Goal: Contribute content: Contribute content

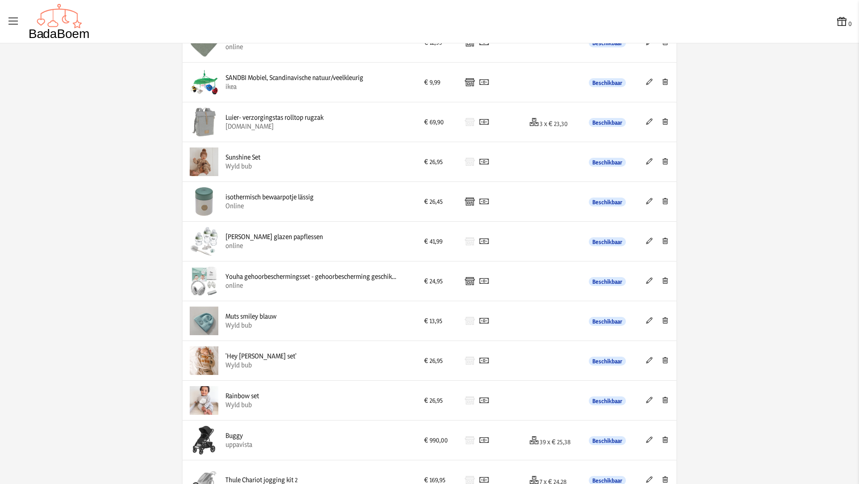
scroll to position [383, 0]
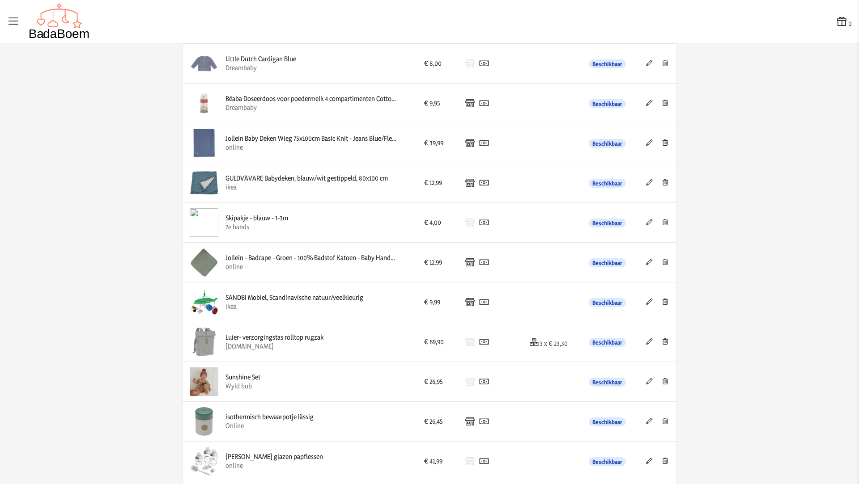
click at [661, 141] on icon at bounding box center [665, 143] width 8 height 6
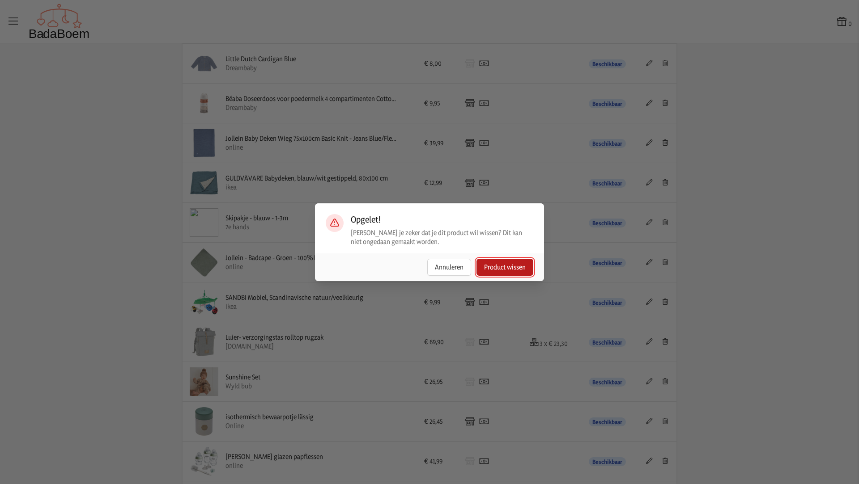
click at [501, 264] on button "Product wissen" at bounding box center [504, 267] width 57 height 17
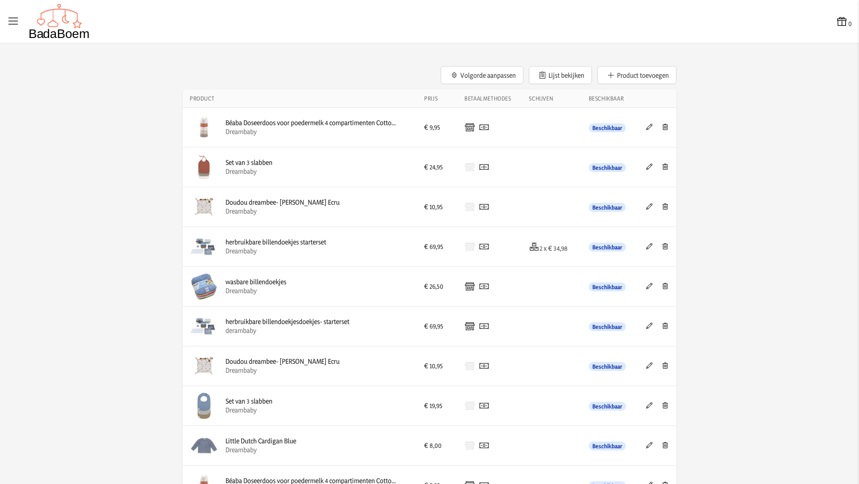
scroll to position [0, 0]
click at [638, 71] on button "Product toevoegen" at bounding box center [636, 76] width 79 height 18
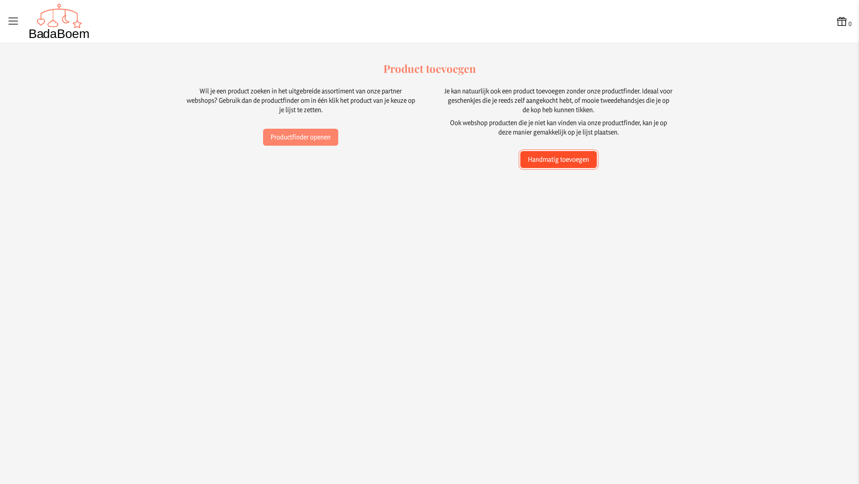
click at [567, 163] on button "Handmatig toevoegen" at bounding box center [558, 159] width 76 height 17
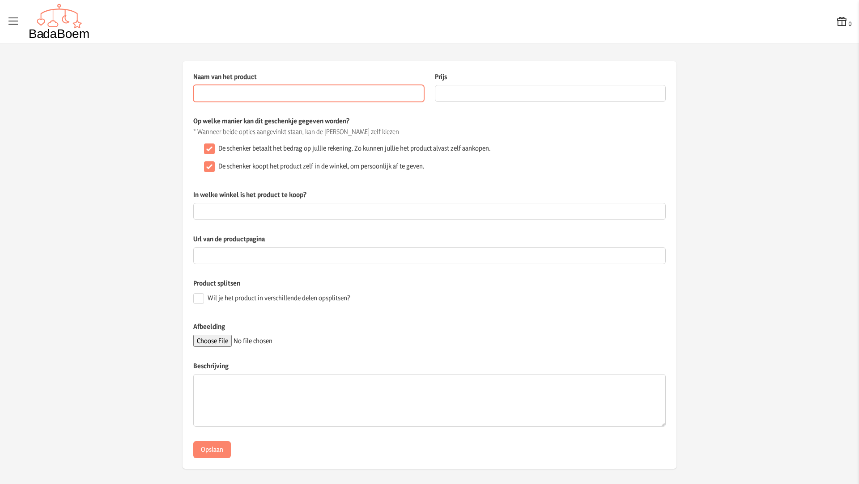
click at [322, 95] on input "Naam van het product" at bounding box center [308, 93] width 231 height 17
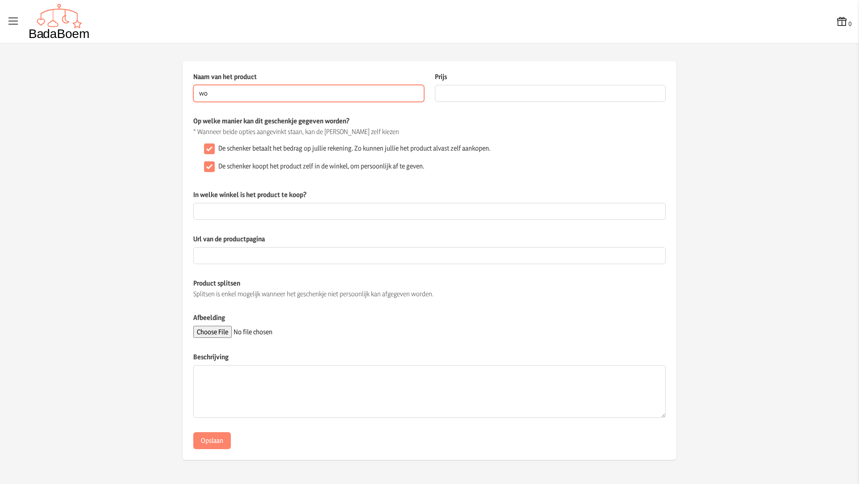
type input "w"
type input "gehaakt dekentje"
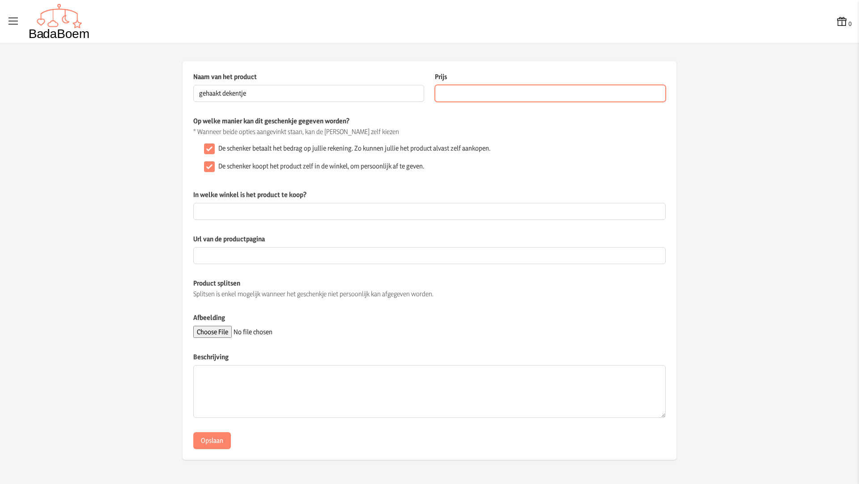
click at [496, 93] on input "Prijs" at bounding box center [550, 93] width 231 height 17
type input "15"
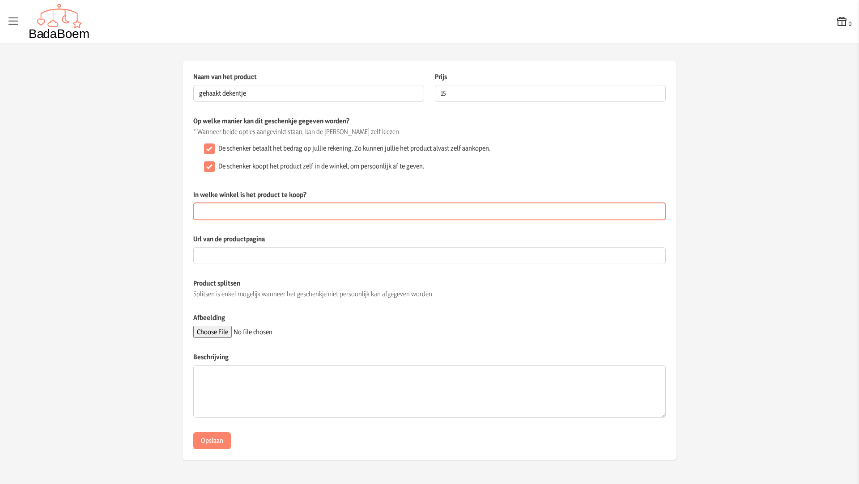
click at [339, 216] on input "In welke winkel is het product te koop?" at bounding box center [429, 211] width 472 height 17
type input "2e hands"
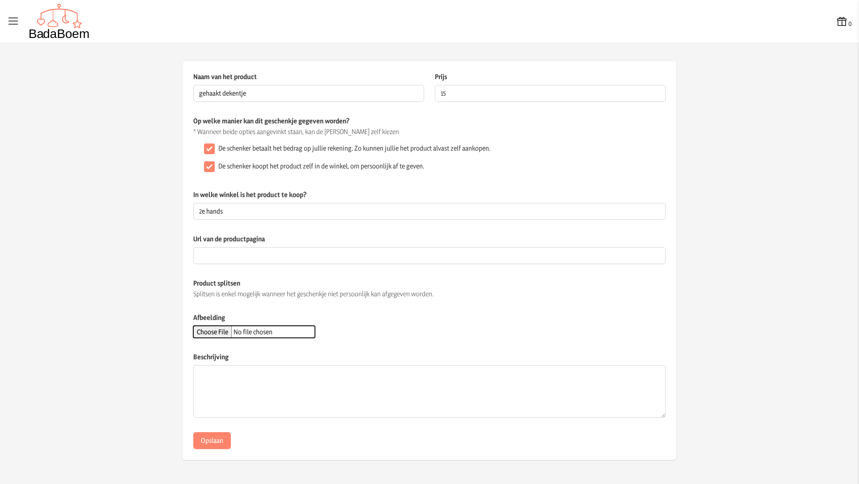
click at [235, 334] on input "Afbeelding" at bounding box center [254, 332] width 122 height 12
type input "C:\fakepath\dekentje blauw.jpeg"
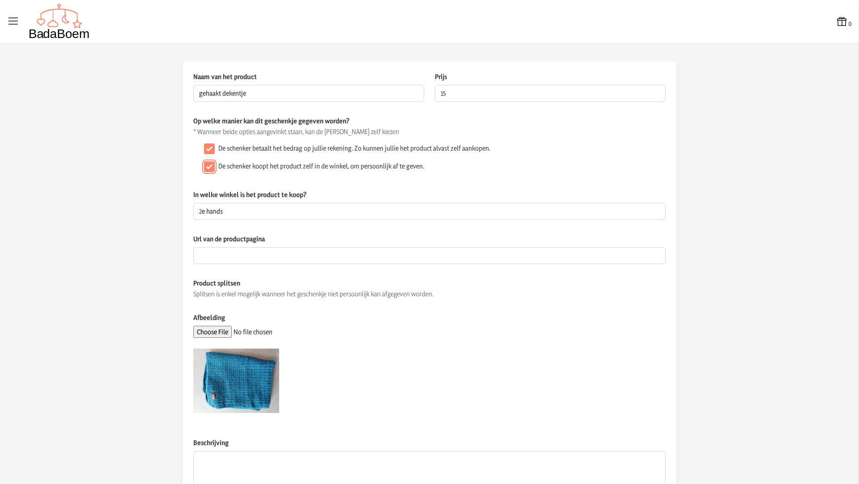
click at [205, 165] on input "De schenker koopt het product zelf in de winkel, om persoonlijk af te geven." at bounding box center [209, 166] width 11 height 11
checkbox input "false"
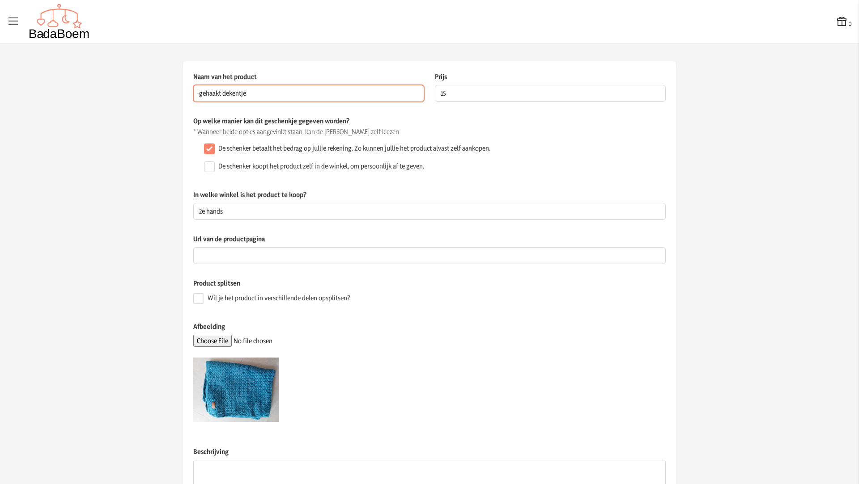
click at [283, 95] on input "gehaakt dekentje" at bounding box center [308, 93] width 231 height 17
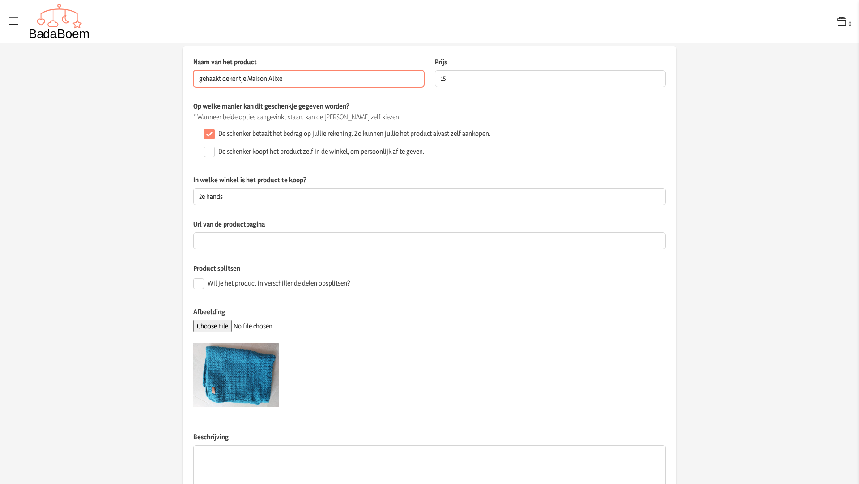
scroll to position [81, 0]
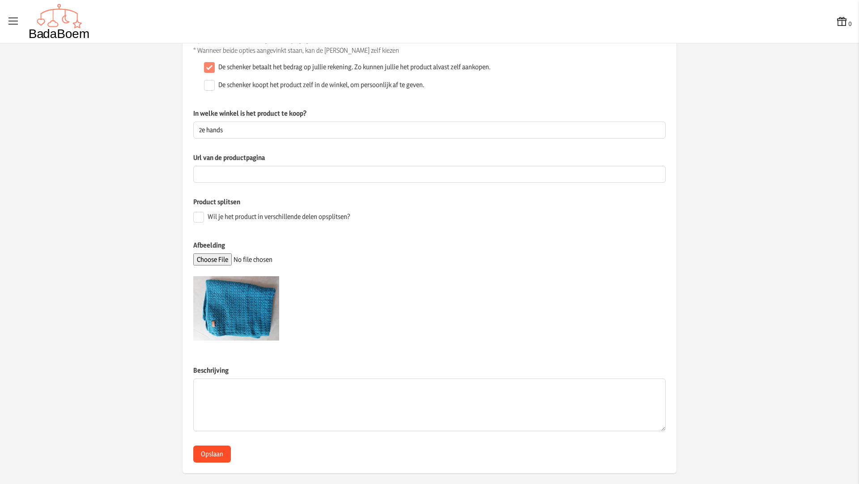
type input "gehaakt dekentje Maison Alixe"
click at [210, 453] on button "Opslaan" at bounding box center [212, 454] width 38 height 17
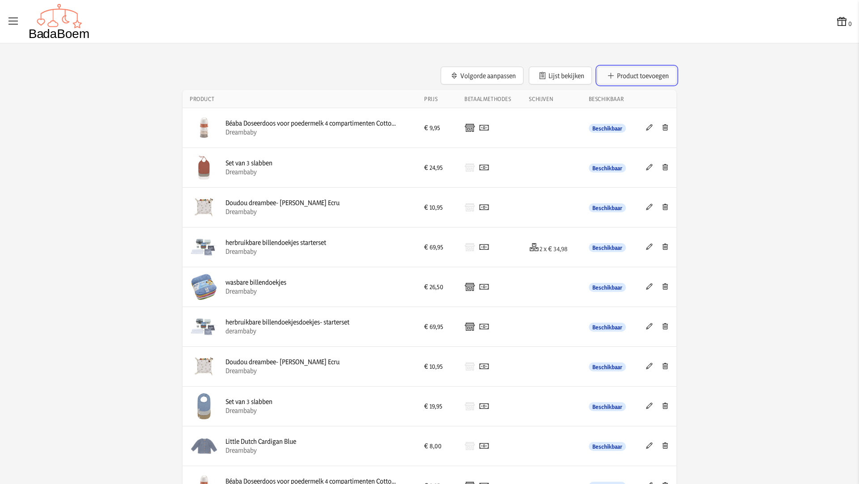
click at [641, 76] on button "Product toevoegen" at bounding box center [636, 76] width 79 height 18
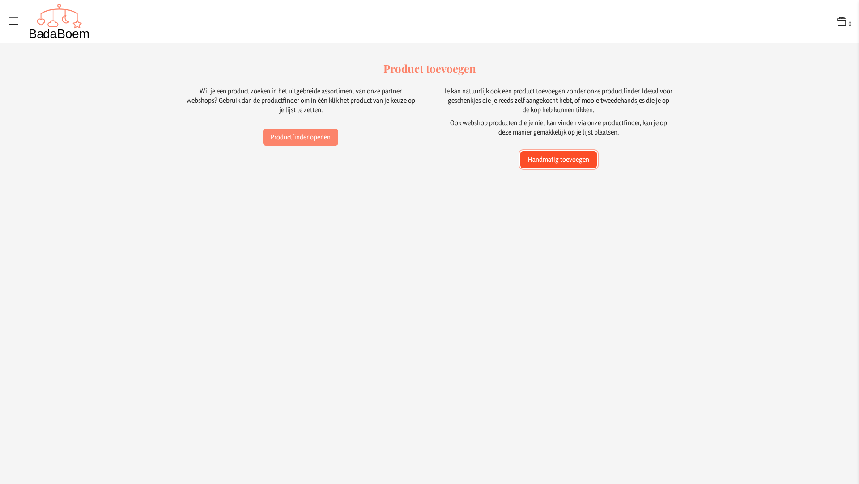
click at [551, 164] on button "Handmatig toevoegen" at bounding box center [558, 159] width 76 height 17
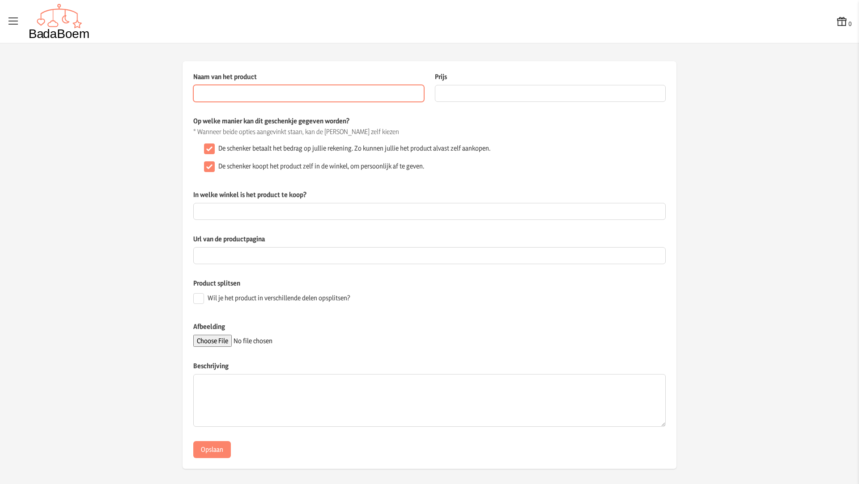
click at [307, 100] on input "Naam van het product" at bounding box center [308, 93] width 231 height 17
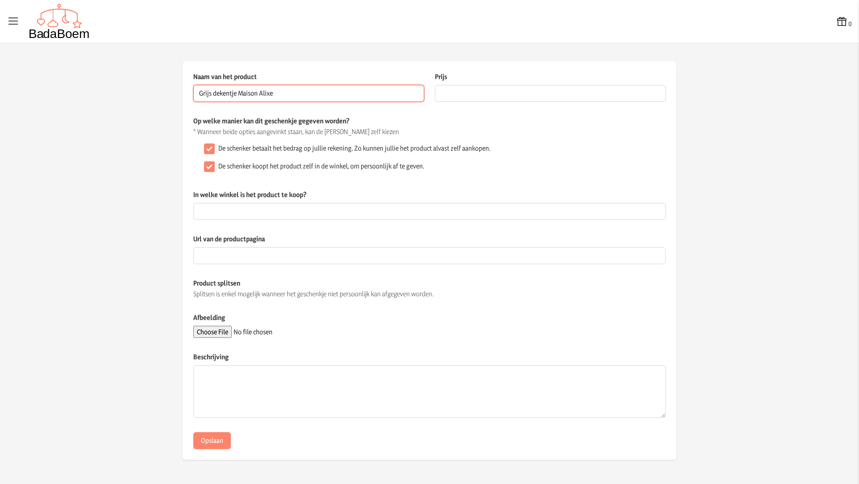
type input "Grijs dekentje Maison Alixe"
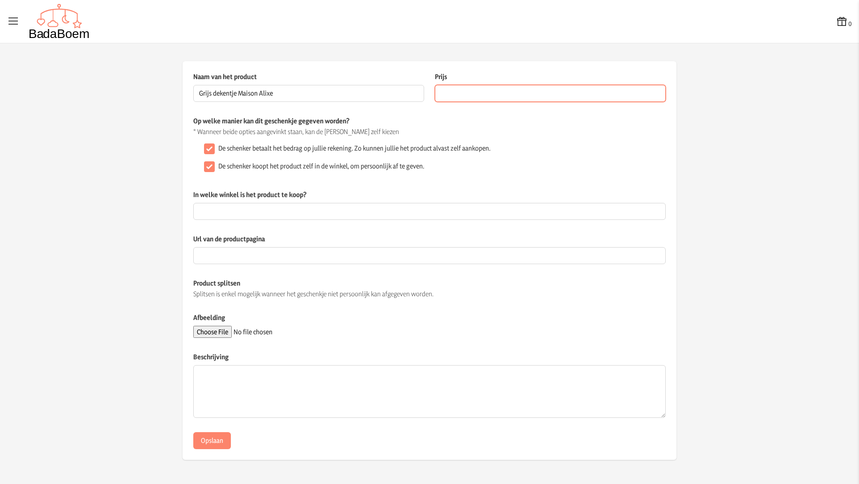
click at [517, 93] on input "Prijs" at bounding box center [550, 93] width 231 height 17
type input "15"
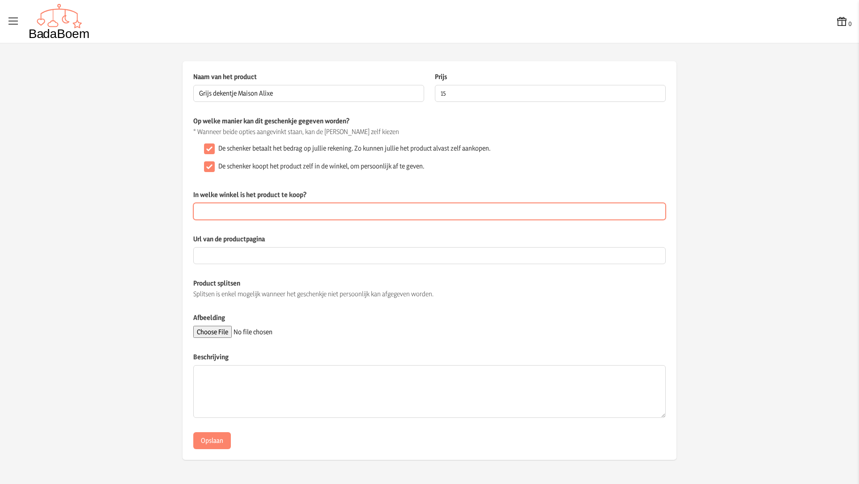
click at [364, 212] on input "In welke winkel is het product te koop?" at bounding box center [429, 211] width 472 height 17
type input "2e hands"
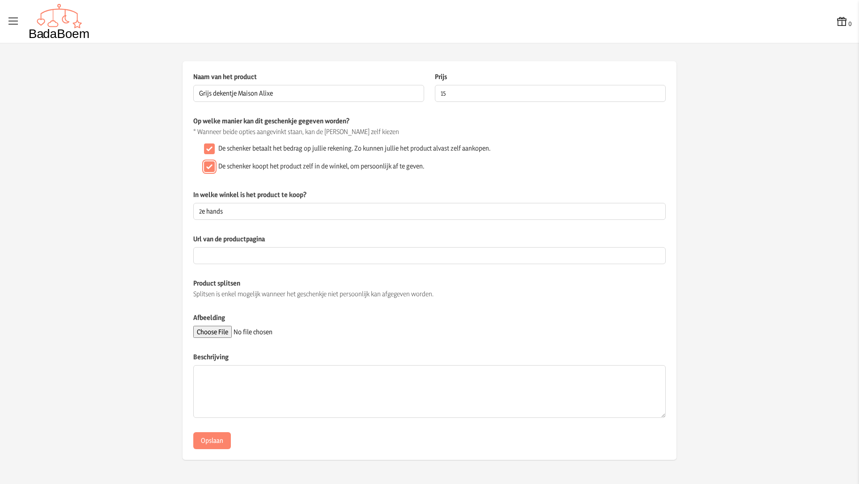
click at [208, 166] on input "De schenker koopt het product zelf in de winkel, om persoonlijk af te geven." at bounding box center [209, 166] width 11 height 11
checkbox input "false"
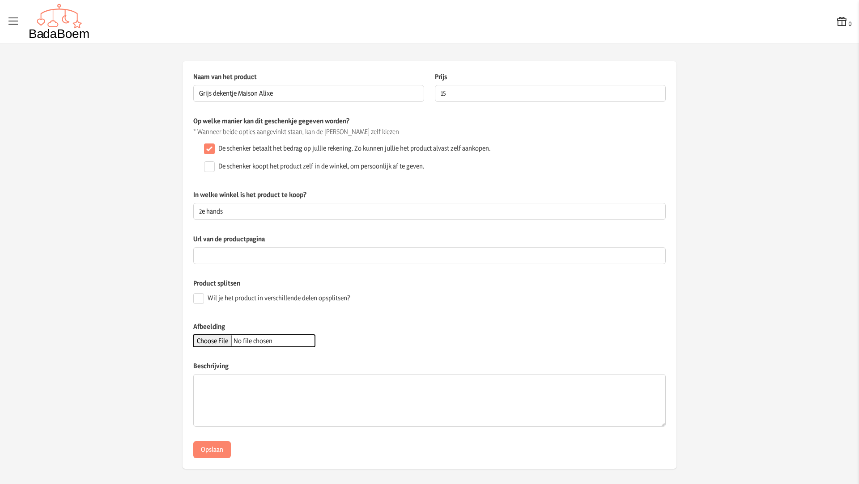
click at [232, 339] on input "Afbeelding" at bounding box center [254, 341] width 122 height 12
type input "C:\fakepath\dekentje grijs.jpeg"
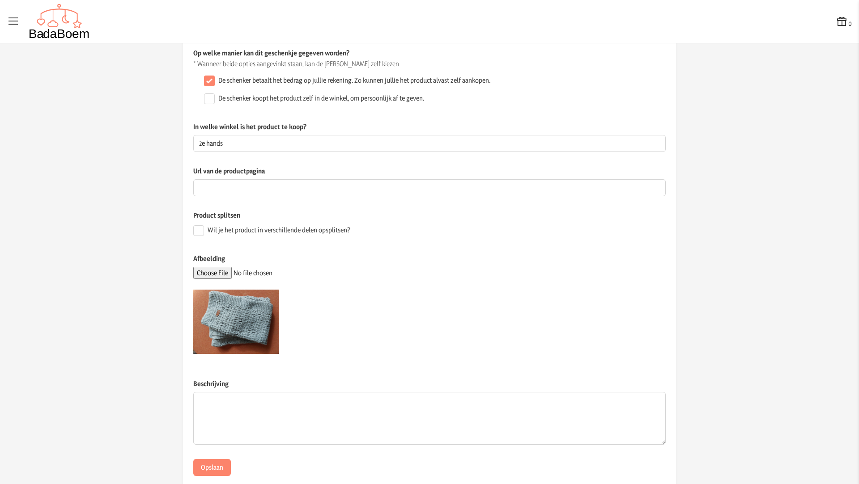
scroll to position [87, 0]
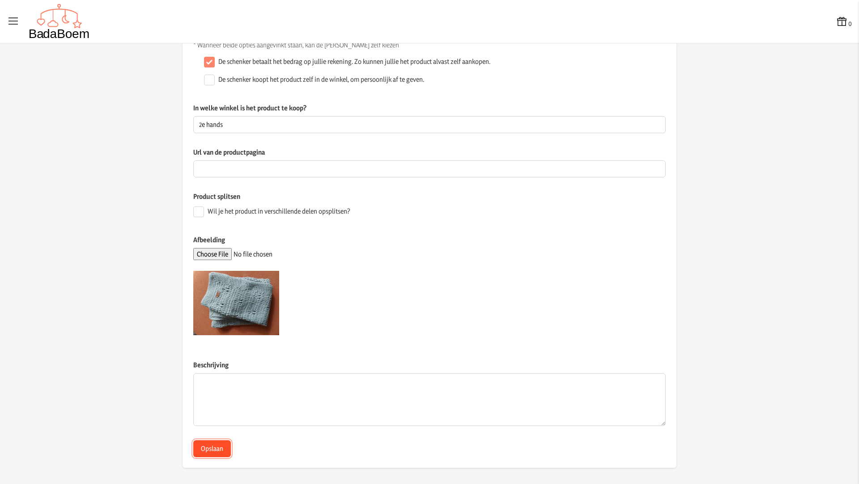
click at [217, 448] on button "Opslaan" at bounding box center [212, 449] width 38 height 17
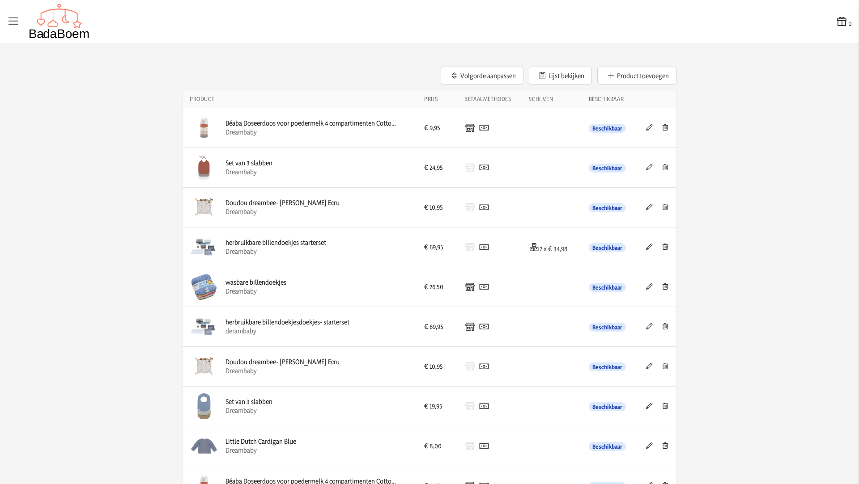
click at [650, 79] on button "Product toevoegen" at bounding box center [636, 76] width 79 height 18
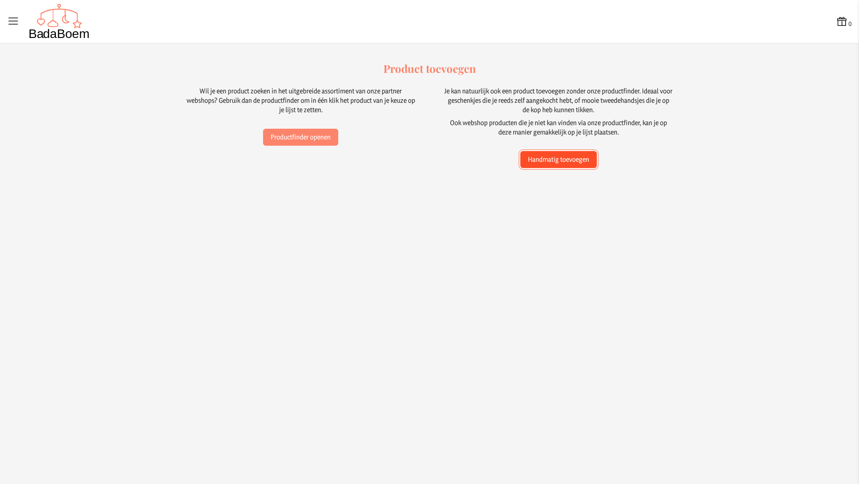
click at [562, 158] on button "Handmatig toevoegen" at bounding box center [558, 159] width 76 height 17
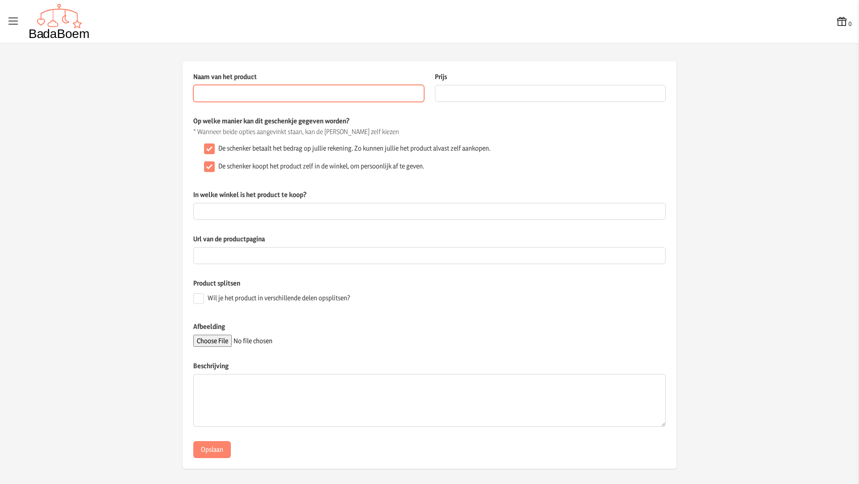
click at [276, 96] on input "Naam van het product" at bounding box center [308, 93] width 231 height 17
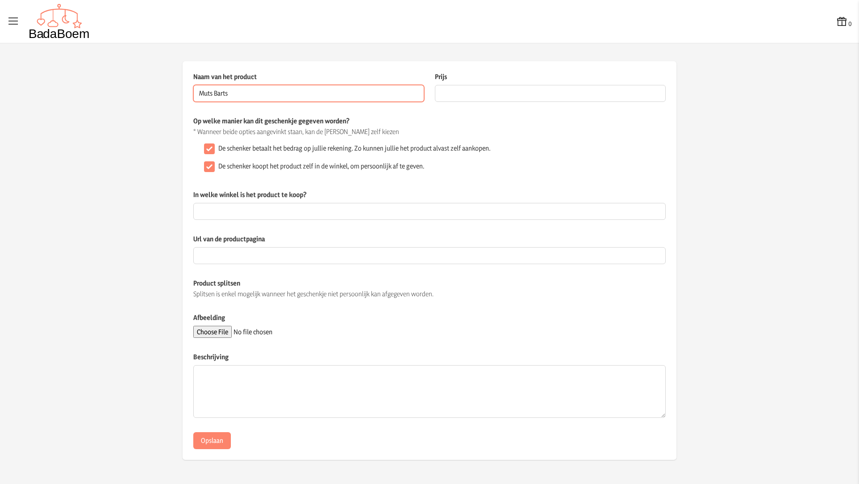
drag, startPoint x: 216, startPoint y: 95, endPoint x: 221, endPoint y: 95, distance: 4.9
click at [216, 95] on input "Muts Barts" at bounding box center [308, 93] width 231 height 17
type input "Muts Barts"
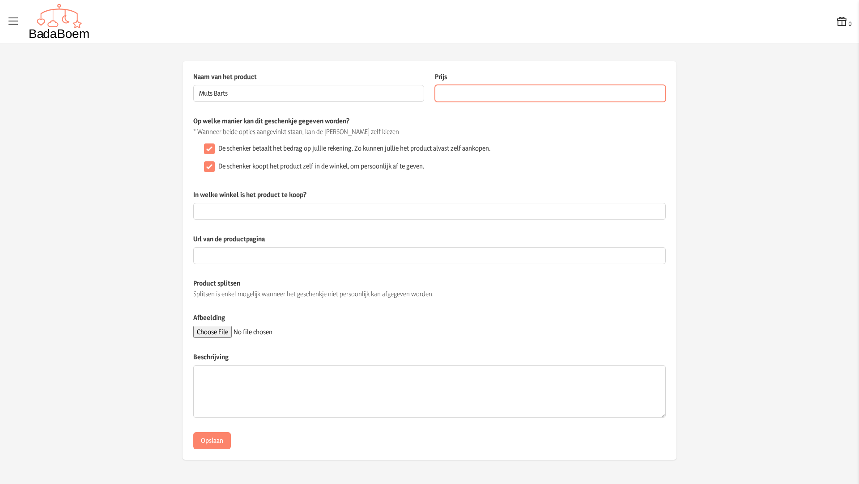
click at [459, 89] on input "Prijs" at bounding box center [550, 93] width 231 height 17
type input "2"
click at [216, 168] on div "De schenker koopt het product zelf in de winkel, om persoonlijk af te geven." at bounding box center [432, 167] width 465 height 18
click at [208, 167] on input "De schenker koopt het product zelf in de winkel, om persoonlijk af te geven." at bounding box center [209, 166] width 11 height 11
checkbox input "false"
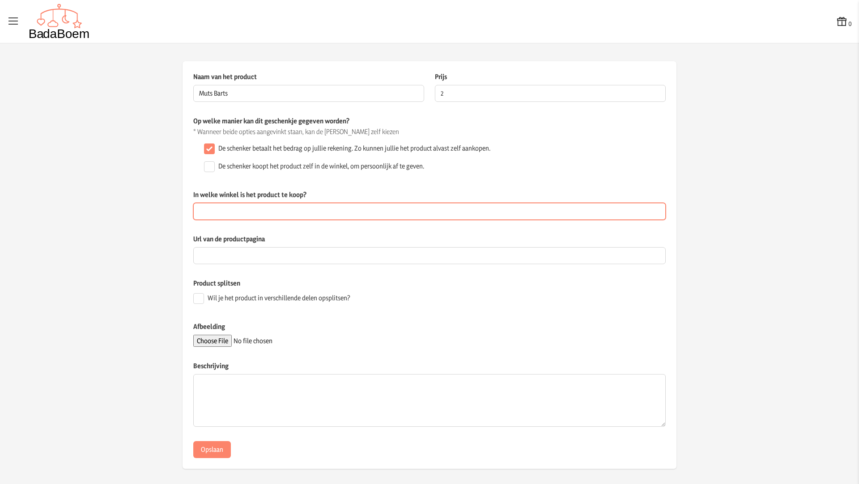
click at [218, 209] on input "In welke winkel is het product te koop?" at bounding box center [429, 211] width 472 height 17
type input "2e hands"
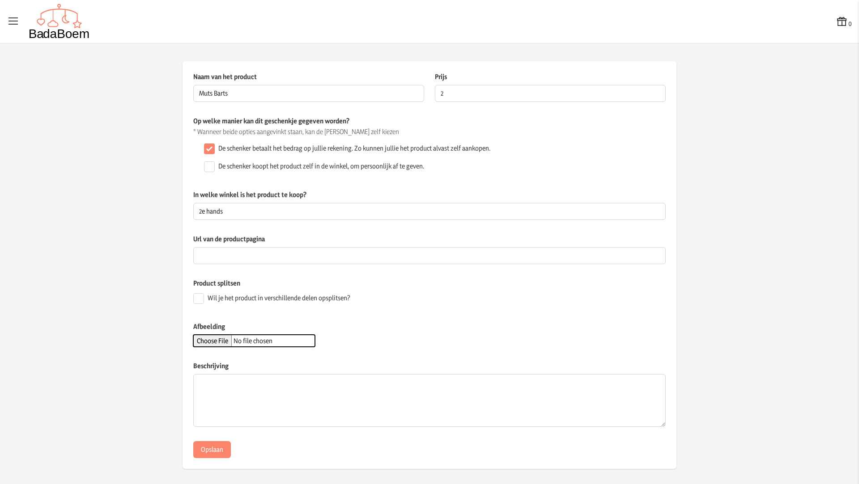
click at [217, 343] on input "Afbeelding" at bounding box center [254, 341] width 122 height 12
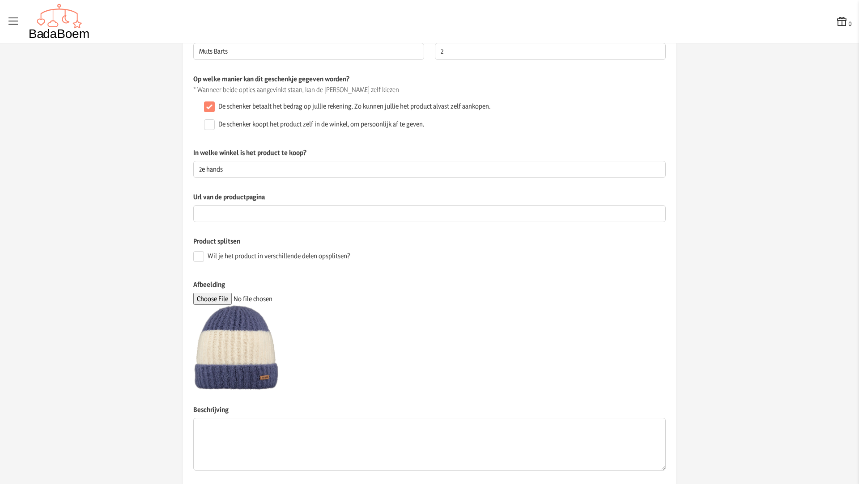
scroll to position [87, 0]
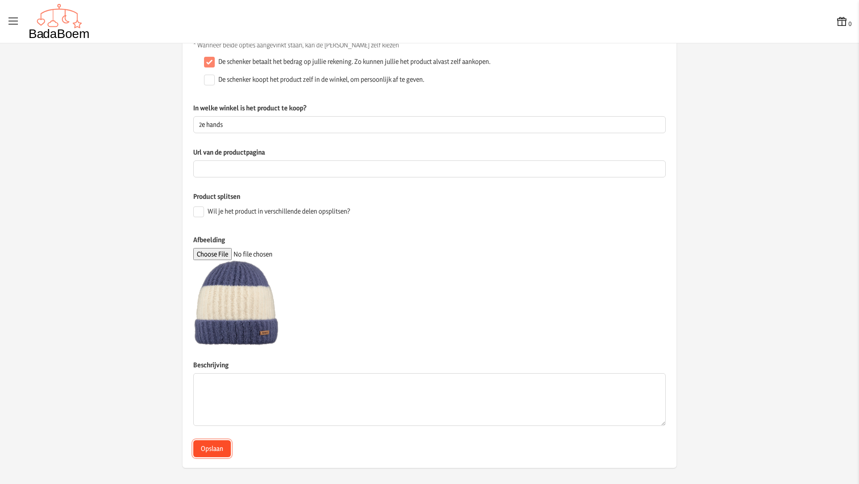
click at [217, 449] on button "Opslaan" at bounding box center [212, 449] width 38 height 17
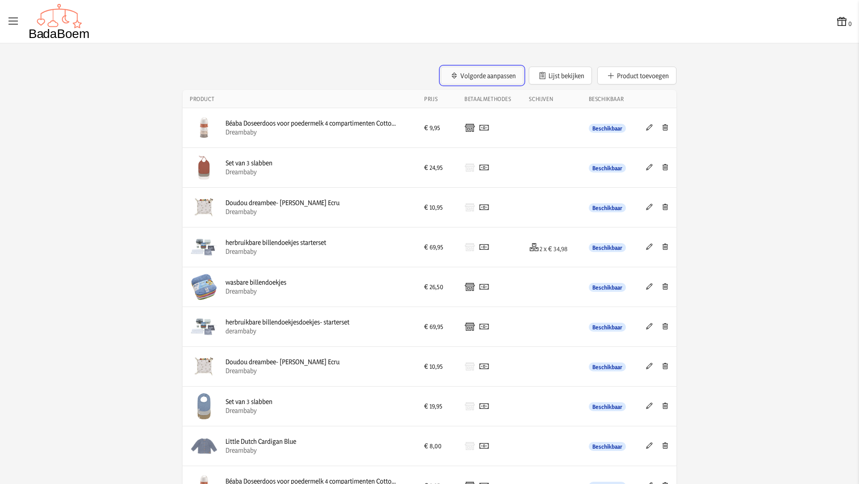
click at [501, 78] on button "Volgorde aanpassen" at bounding box center [482, 76] width 83 height 18
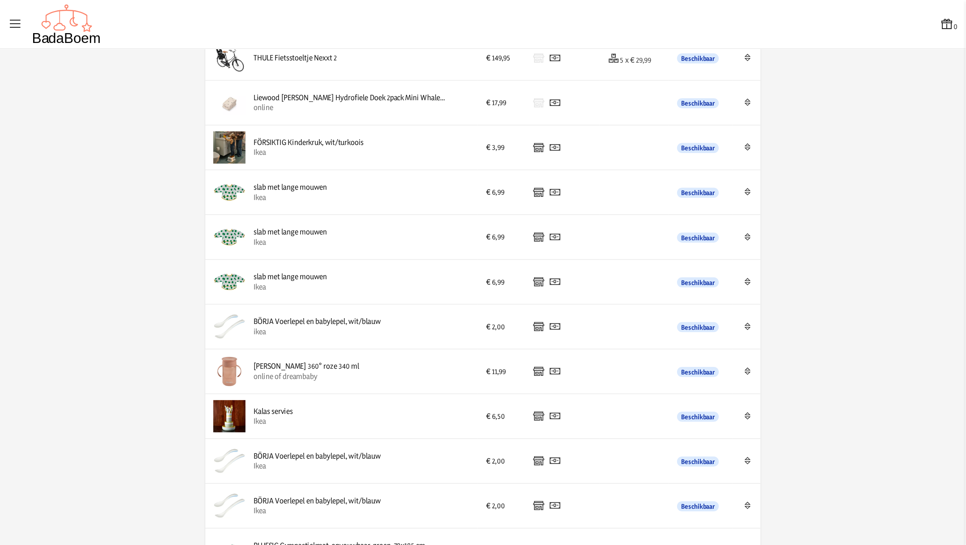
scroll to position [1808, 0]
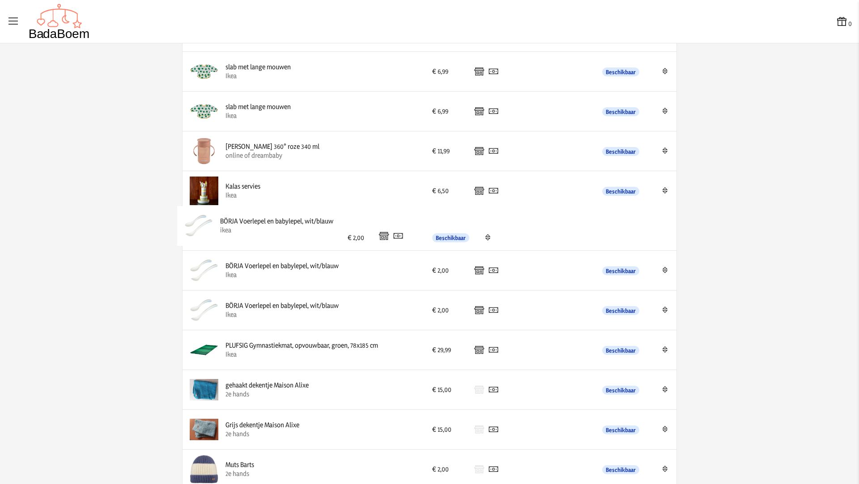
drag, startPoint x: 286, startPoint y: 145, endPoint x: 285, endPoint y: 228, distance: 82.7
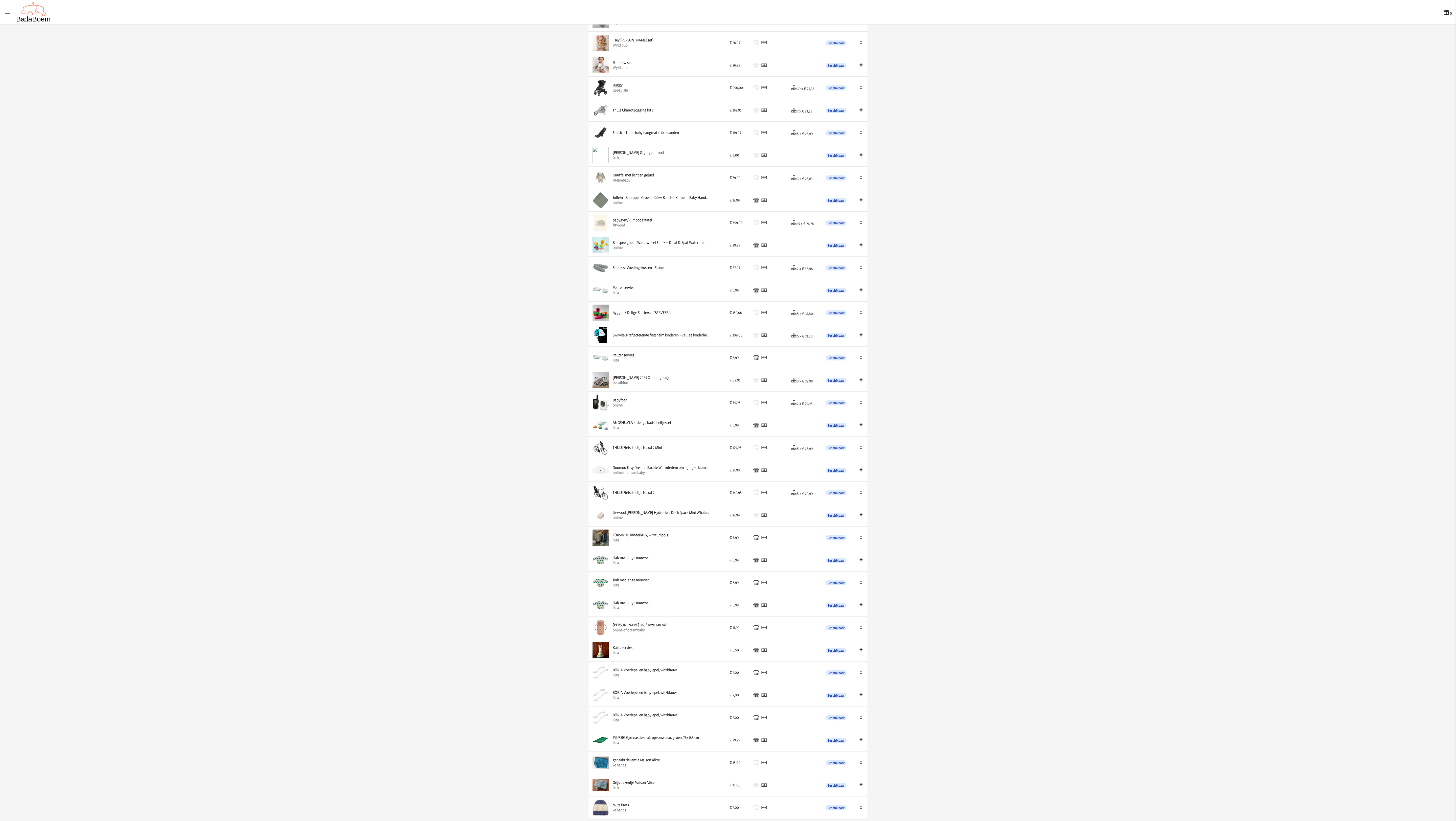
scroll to position [494, 0]
drag, startPoint x: 653, startPoint y: 812, endPoint x: 658, endPoint y: 221, distance: 591.0
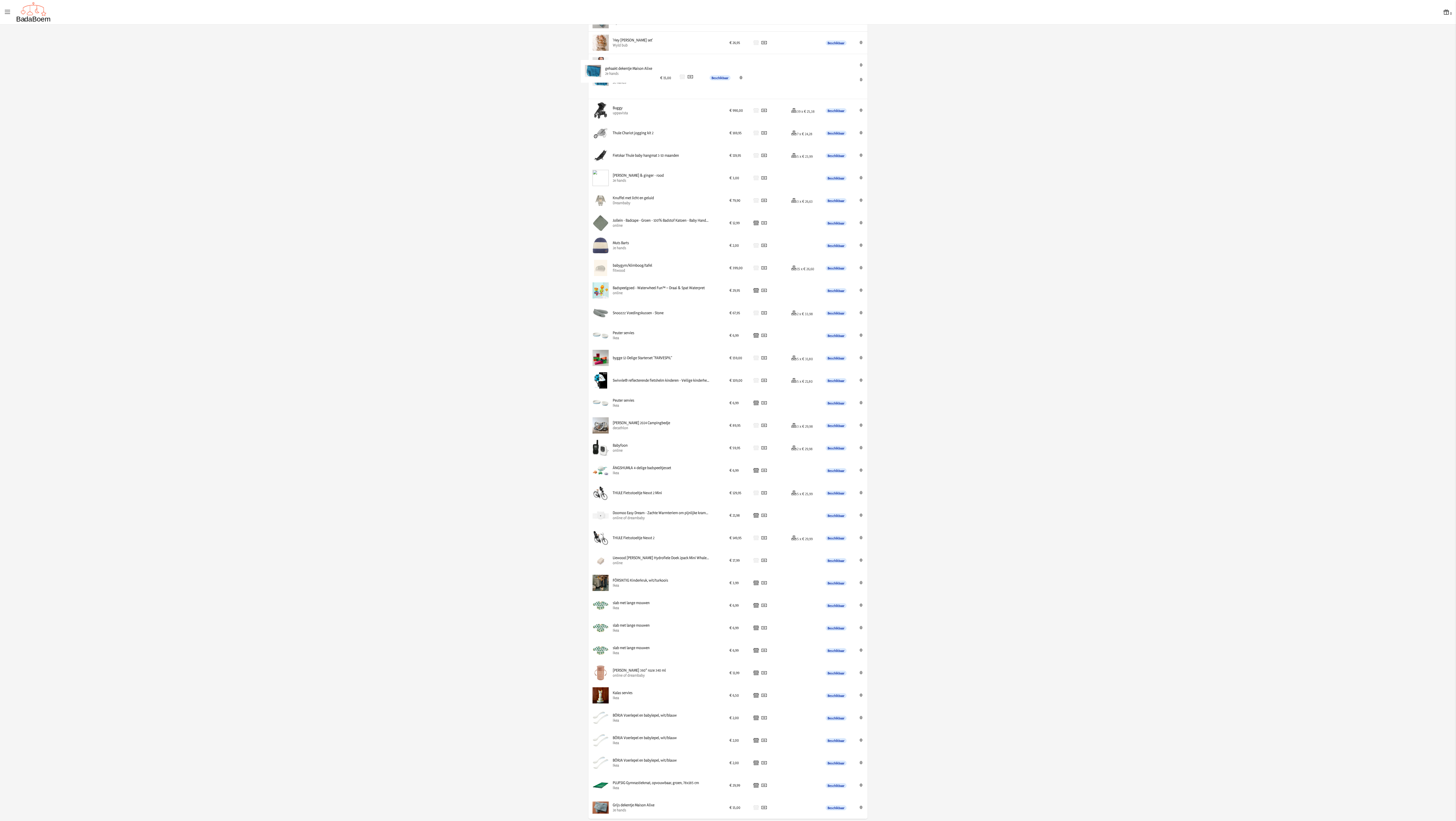
drag, startPoint x: 635, startPoint y: 784, endPoint x: 635, endPoint y: 71, distance: 713.0
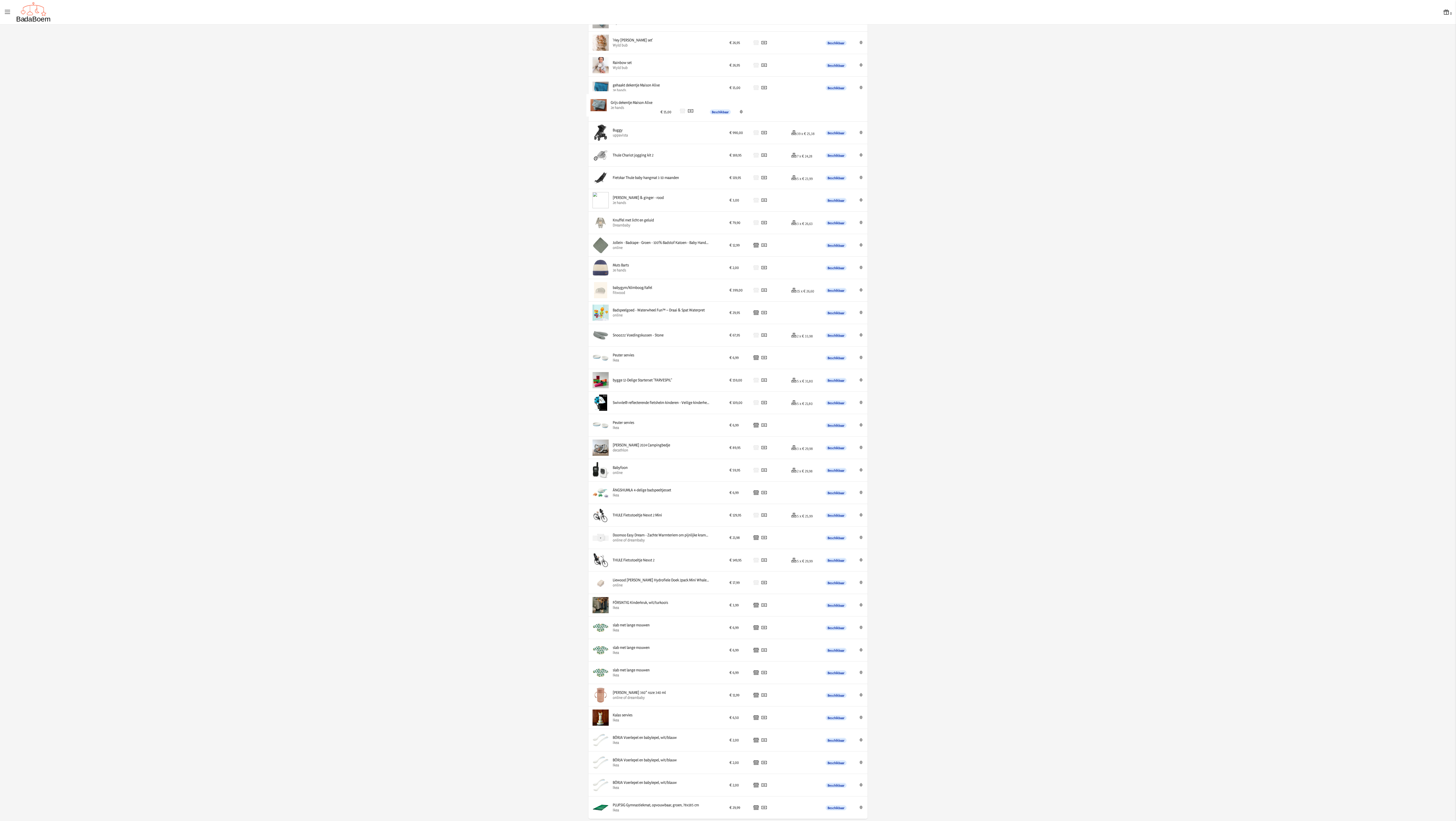
drag, startPoint x: 653, startPoint y: 807, endPoint x: 658, endPoint y: 106, distance: 701.0
drag, startPoint x: 647, startPoint y: 537, endPoint x: 651, endPoint y: 95, distance: 442.0
drag, startPoint x: 670, startPoint y: 376, endPoint x: 673, endPoint y: 717, distance: 341.0
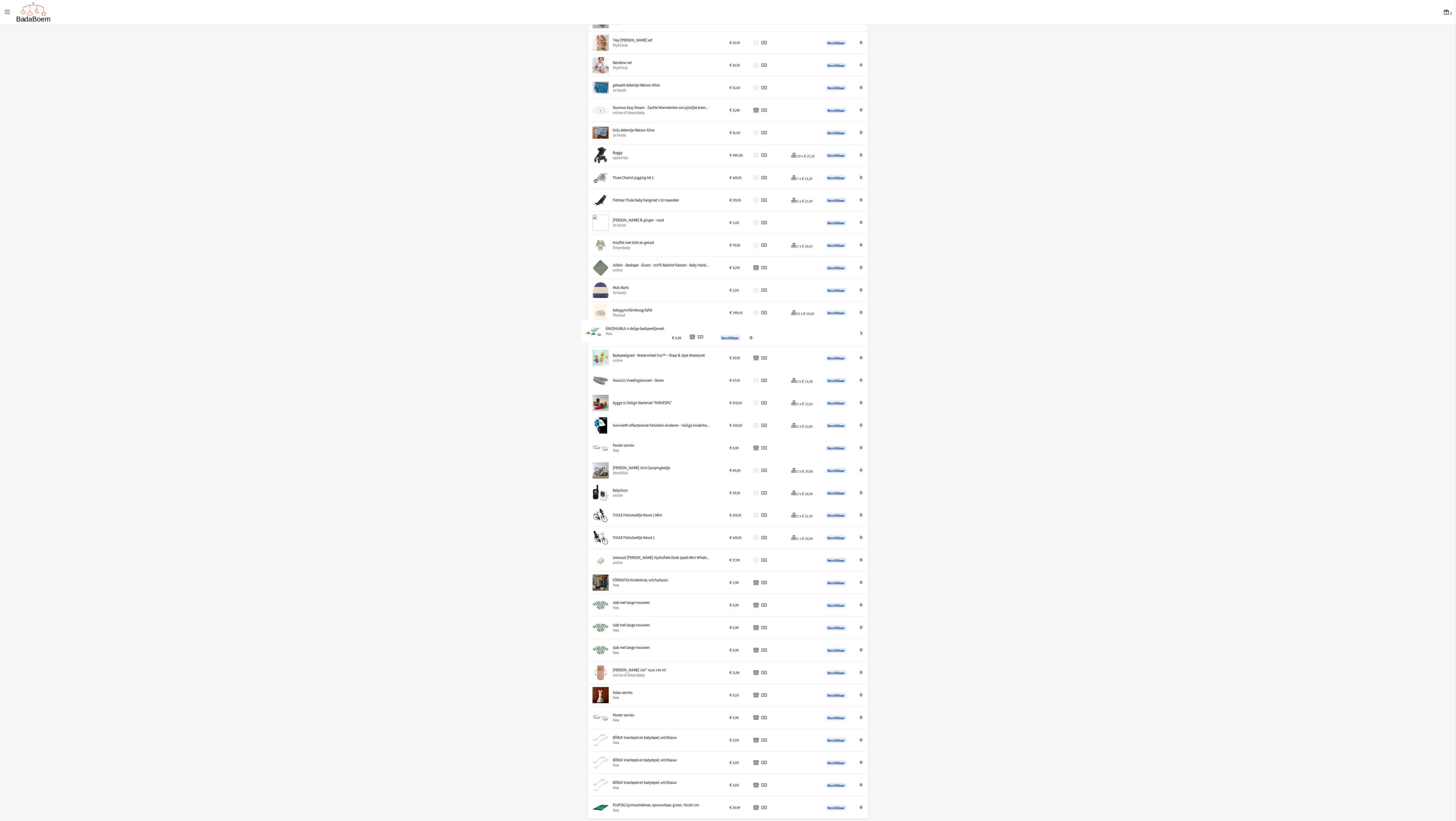
drag, startPoint x: 648, startPoint y: 487, endPoint x: 648, endPoint y: 329, distance: 158.0
drag, startPoint x: 634, startPoint y: 559, endPoint x: 635, endPoint y: 145, distance: 414.0
drag, startPoint x: 626, startPoint y: 511, endPoint x: 625, endPoint y: 215, distance: 296.0
drag, startPoint x: 653, startPoint y: 519, endPoint x: 652, endPoint y: 280, distance: 239.0
drag, startPoint x: 666, startPoint y: 247, endPoint x: 665, endPoint y: 221, distance: 26.0
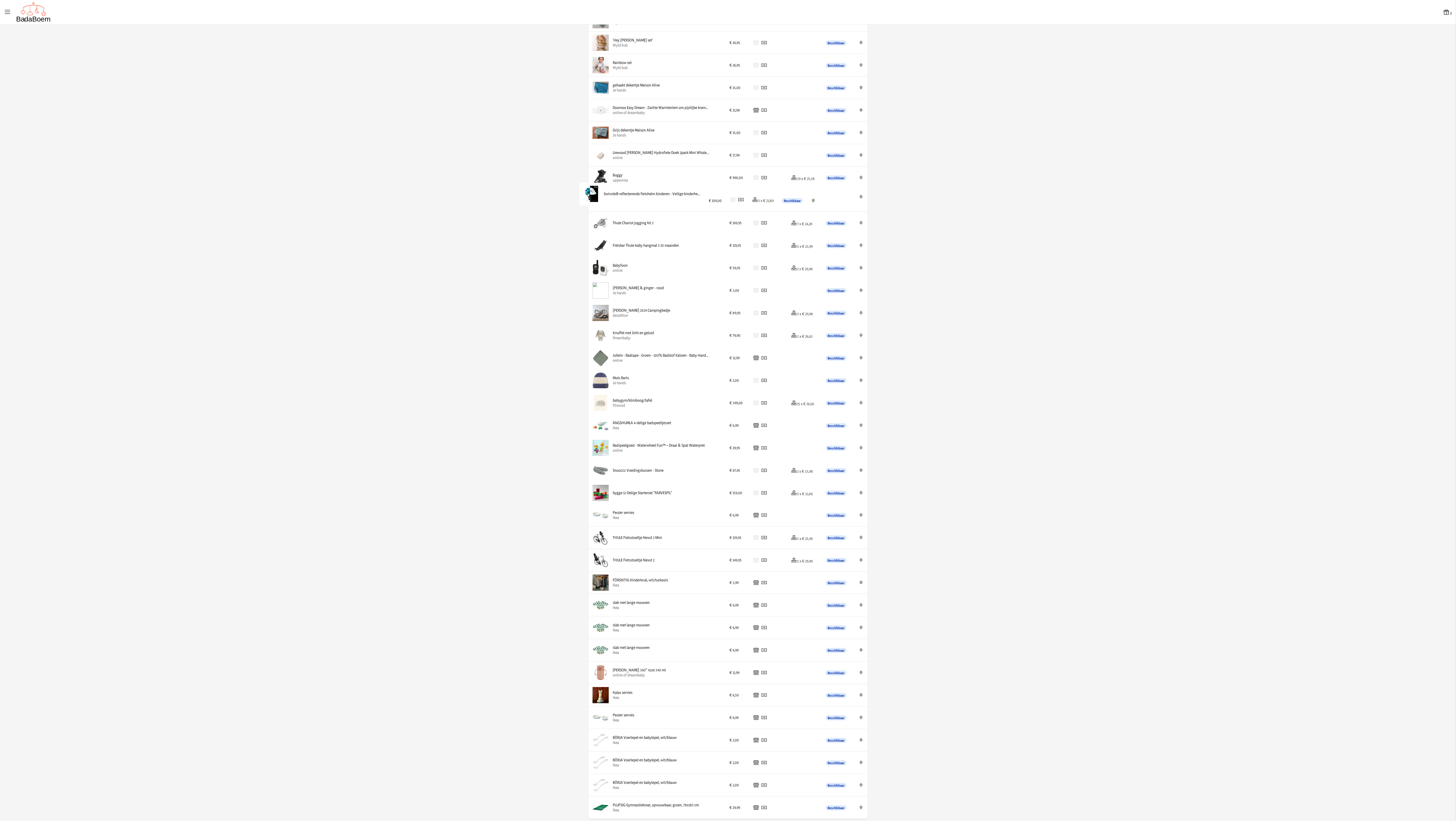
drag, startPoint x: 664, startPoint y: 491, endPoint x: 663, endPoint y: 197, distance: 294.0
drag, startPoint x: 696, startPoint y: 201, endPoint x: 693, endPoint y: 520, distance: 319.0
drag, startPoint x: 674, startPoint y: 493, endPoint x: 675, endPoint y: 699, distance: 206.0
drag, startPoint x: 644, startPoint y: 476, endPoint x: 644, endPoint y: 173, distance: 303.0
drag, startPoint x: 642, startPoint y: 374, endPoint x: 642, endPoint y: 81, distance: 293.0
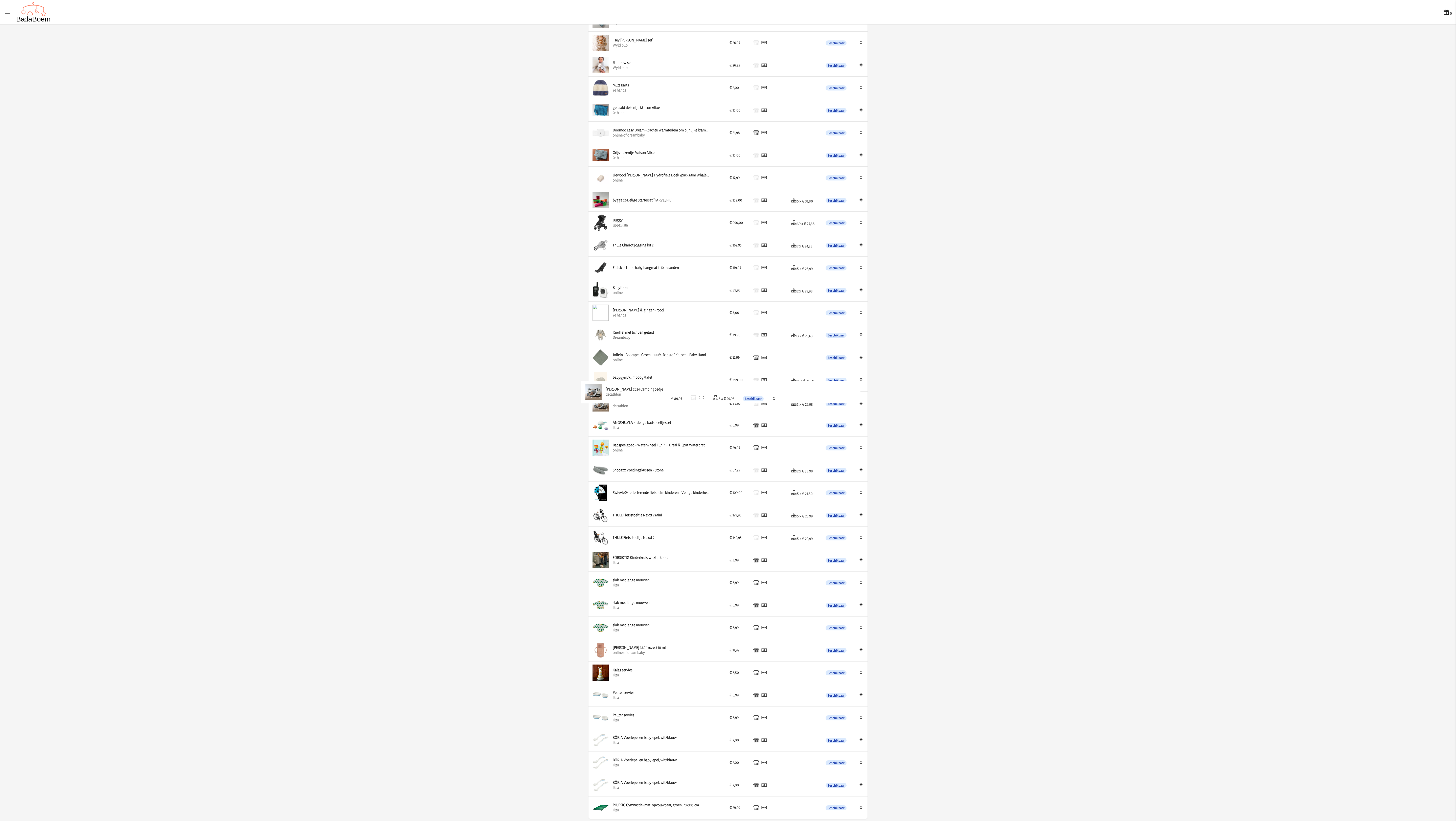
drag, startPoint x: 669, startPoint y: 329, endPoint x: 670, endPoint y: 392, distance: 63.0
click at [485, 273] on app-list-product-overview-container "Volgorde opslaan Product Prijs Betaalmethodes Schijven Beschikbaar Edit Béaba D…" at bounding box center [728, 188] width 1456 height 1266
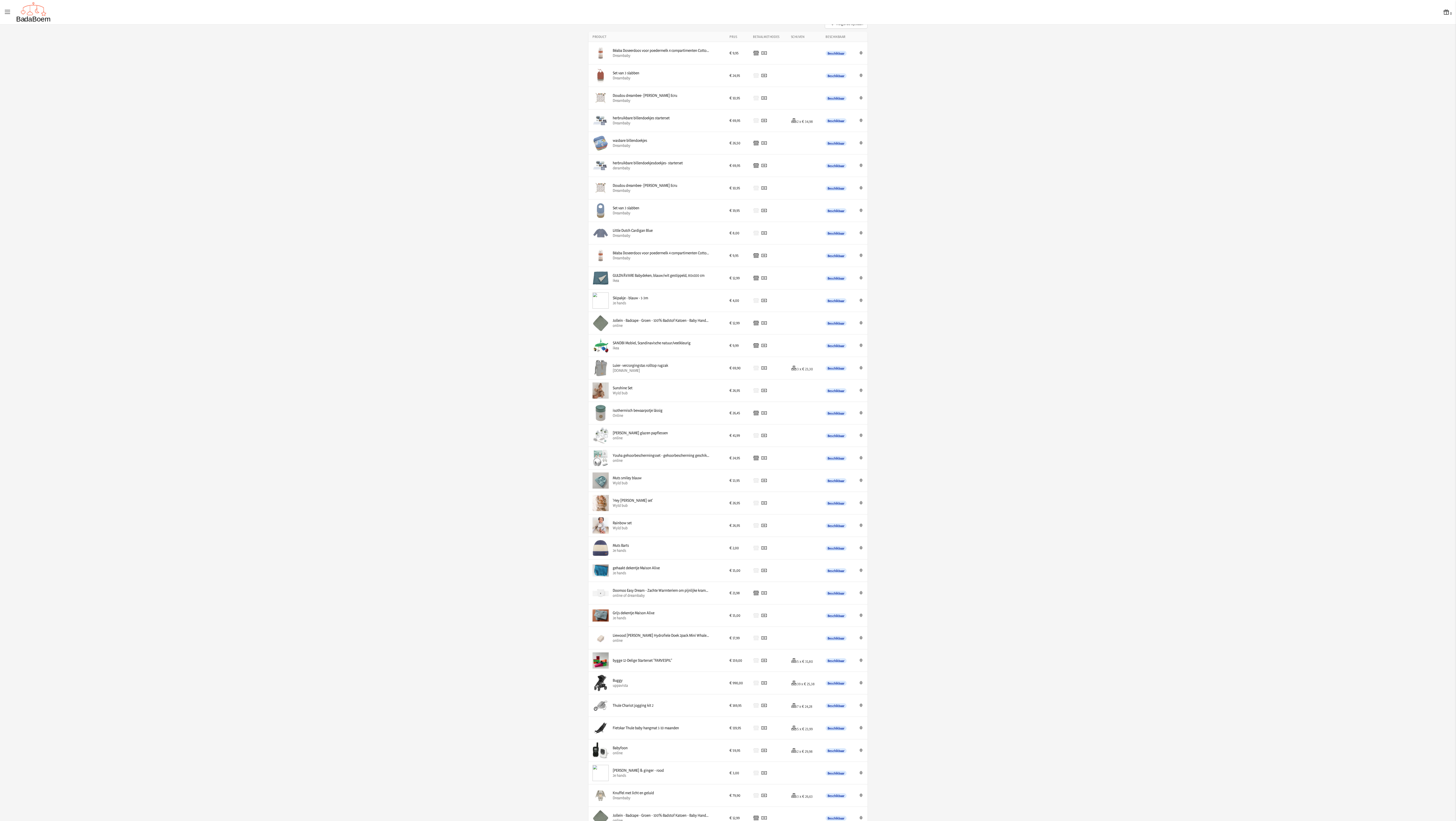
scroll to position [7, 0]
drag, startPoint x: 657, startPoint y: 69, endPoint x: 660, endPoint y: 273, distance: 204.0
drag, startPoint x: 656, startPoint y: 202, endPoint x: 652, endPoint y: 88, distance: 114.1
drag, startPoint x: 681, startPoint y: 205, endPoint x: 677, endPoint y: 160, distance: 45.2
drag, startPoint x: 649, startPoint y: 134, endPoint x: 649, endPoint y: 188, distance: 54.0
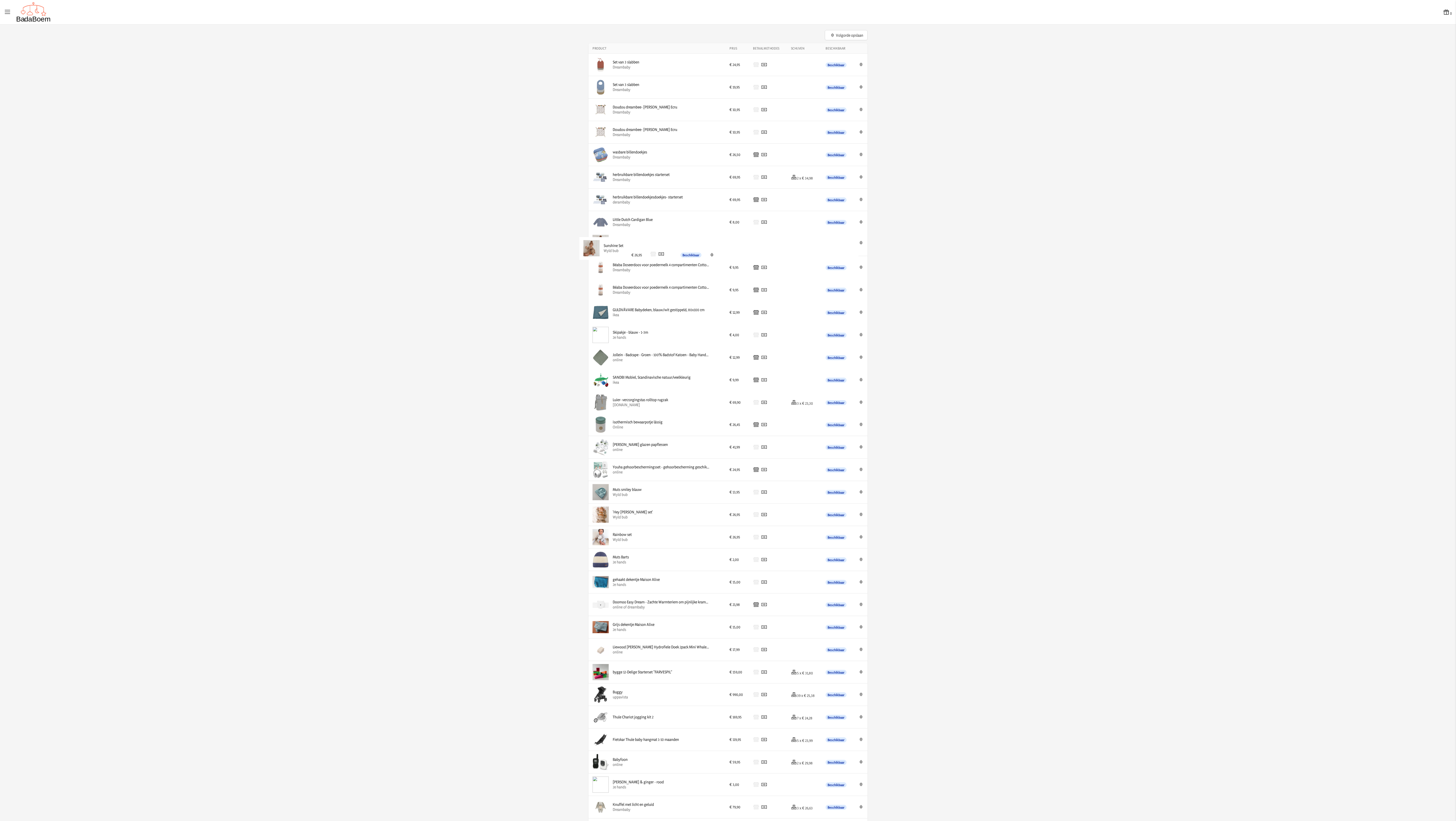
drag, startPoint x: 654, startPoint y: 407, endPoint x: 653, endPoint y: 249, distance: 158.0
drag, startPoint x: 652, startPoint y: 271, endPoint x: 651, endPoint y: 108, distance: 163.0
drag, startPoint x: 677, startPoint y: 297, endPoint x: 678, endPoint y: 140, distance: 157.0
drag, startPoint x: 651, startPoint y: 544, endPoint x: 653, endPoint y: 310, distance: 234.0
drag, startPoint x: 642, startPoint y: 540, endPoint x: 642, endPoint y: 284, distance: 256.0
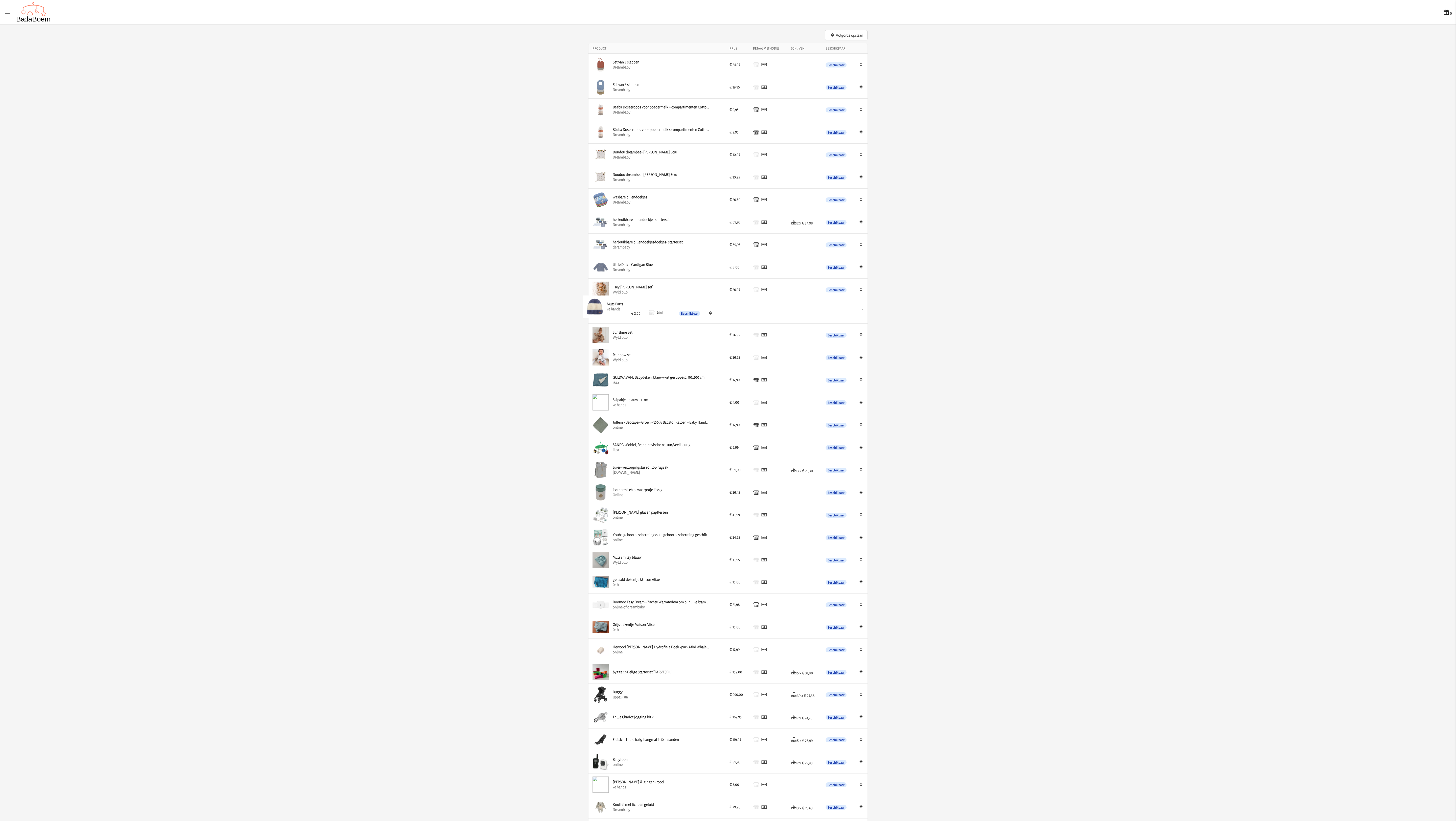
drag, startPoint x: 644, startPoint y: 564, endPoint x: 646, endPoint y: 305, distance: 259.0
drag, startPoint x: 657, startPoint y: 592, endPoint x: 655, endPoint y: 412, distance: 180.0
drag, startPoint x: 655, startPoint y: 585, endPoint x: 656, endPoint y: 334, distance: 251.0
drag, startPoint x: 657, startPoint y: 642, endPoint x: 657, endPoint y: 458, distance: 184.0
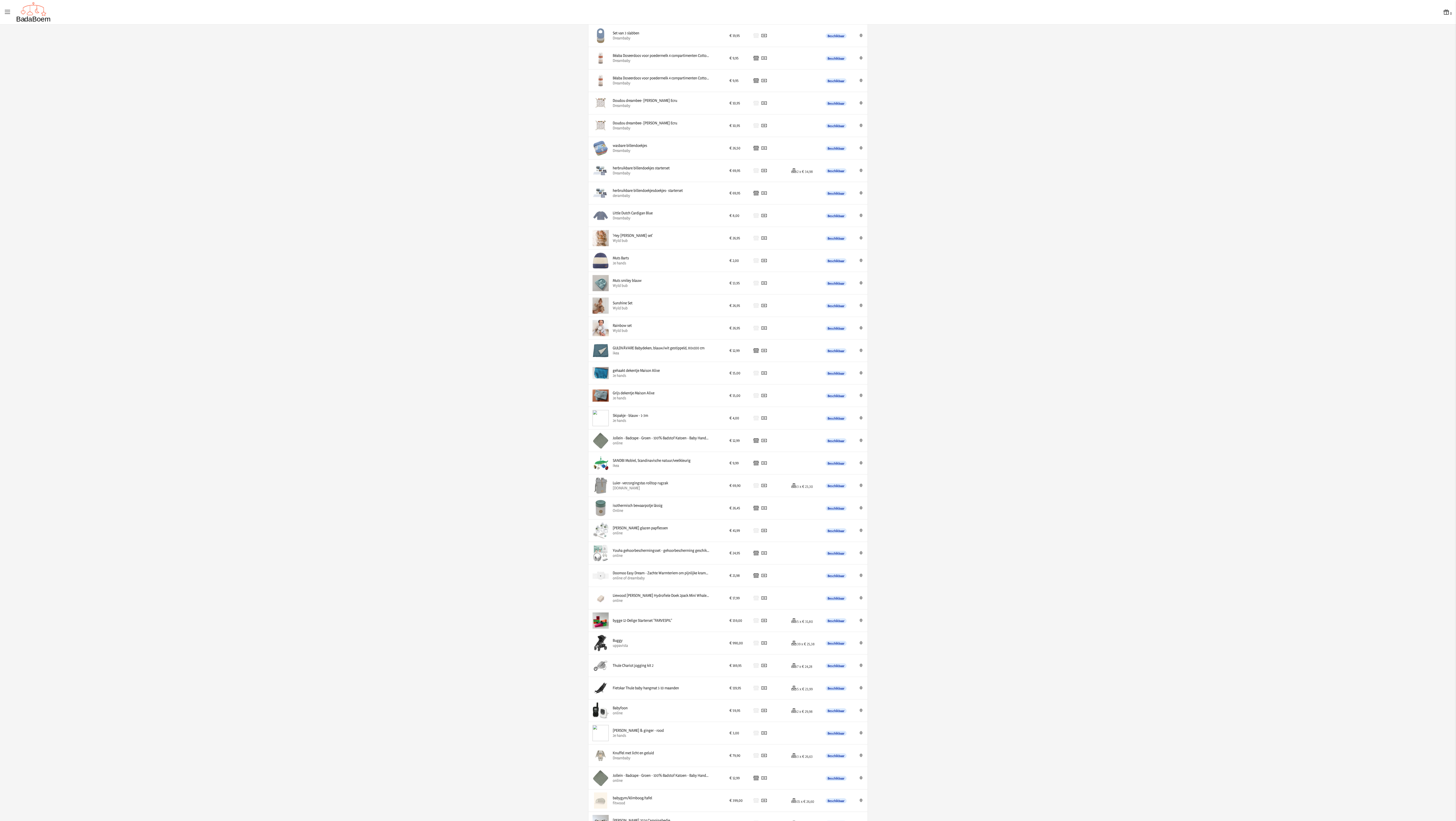
scroll to position [75, 0]
drag, startPoint x: 670, startPoint y: 571, endPoint x: 669, endPoint y: 134, distance: 437.0
drag, startPoint x: 664, startPoint y: 593, endPoint x: 664, endPoint y: 155, distance: 438.0
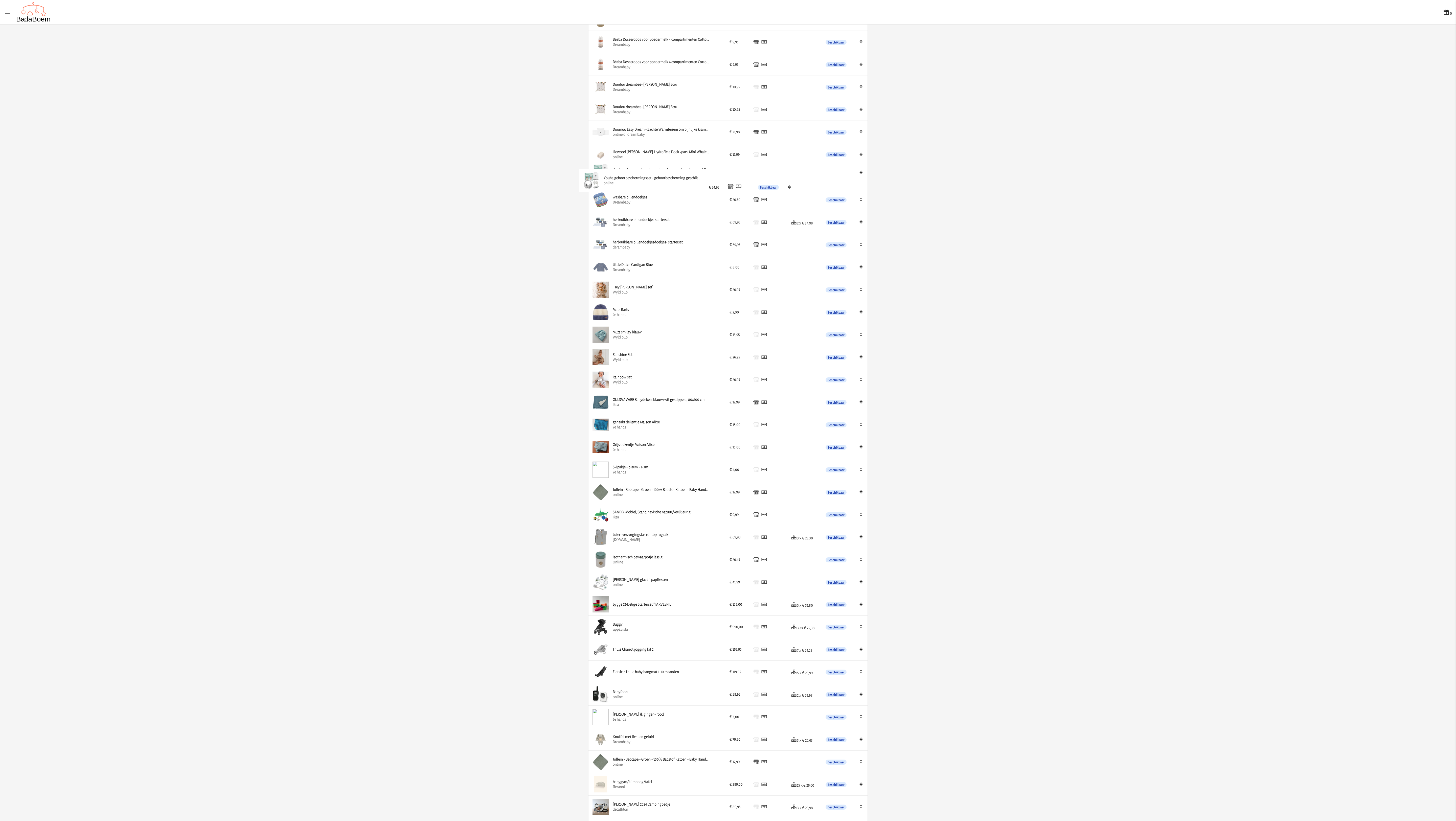
drag, startPoint x: 674, startPoint y: 596, endPoint x: 673, endPoint y: 188, distance: 408.0
drag, startPoint x: 676, startPoint y: 587, endPoint x: 678, endPoint y: 85, distance: 502.0
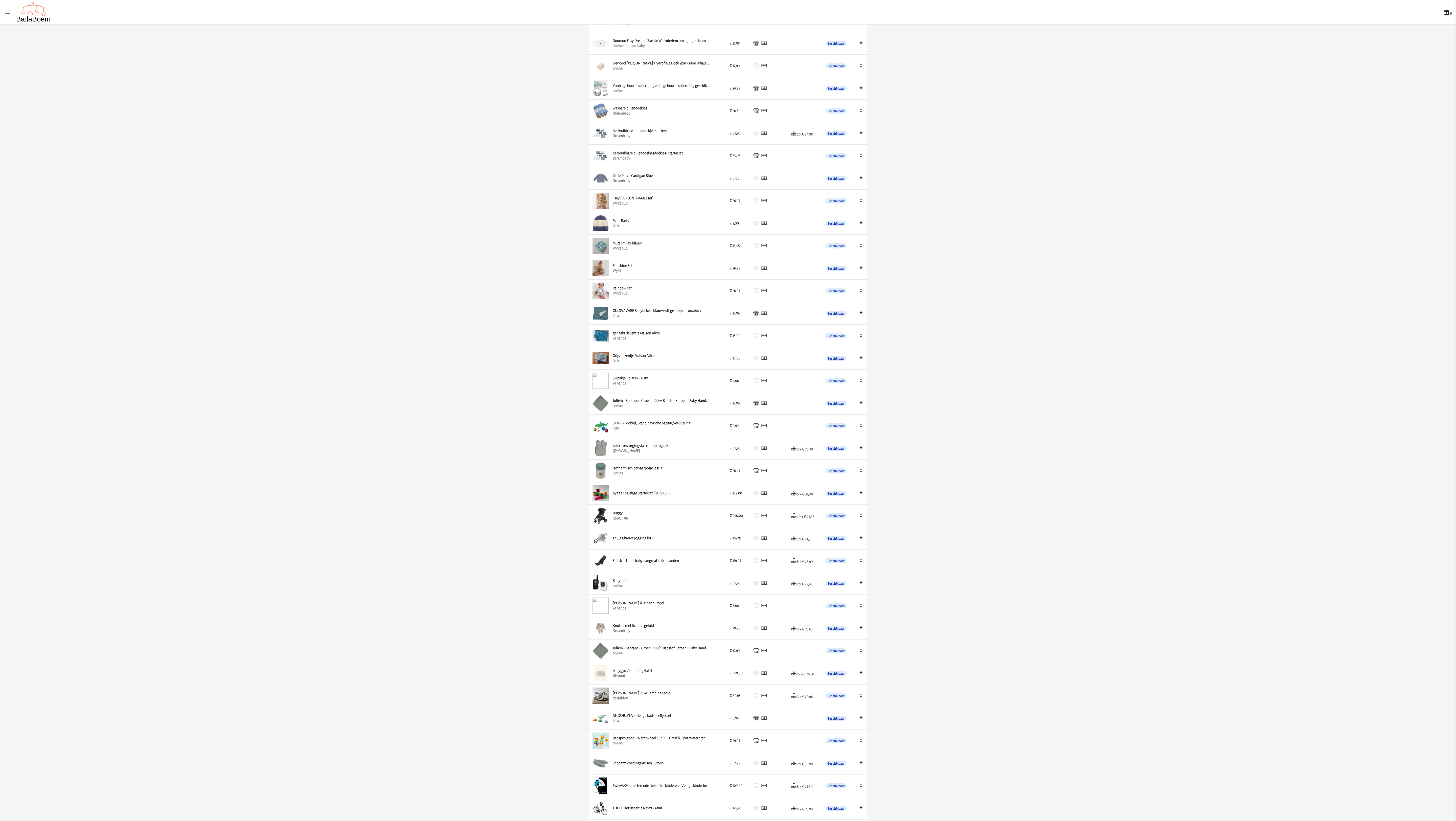
scroll to position [188, 0]
drag, startPoint x: 671, startPoint y: 662, endPoint x: 673, endPoint y: 342, distance: 320.0
drag, startPoint x: 668, startPoint y: 343, endPoint x: 670, endPoint y: 408, distance: 65.0
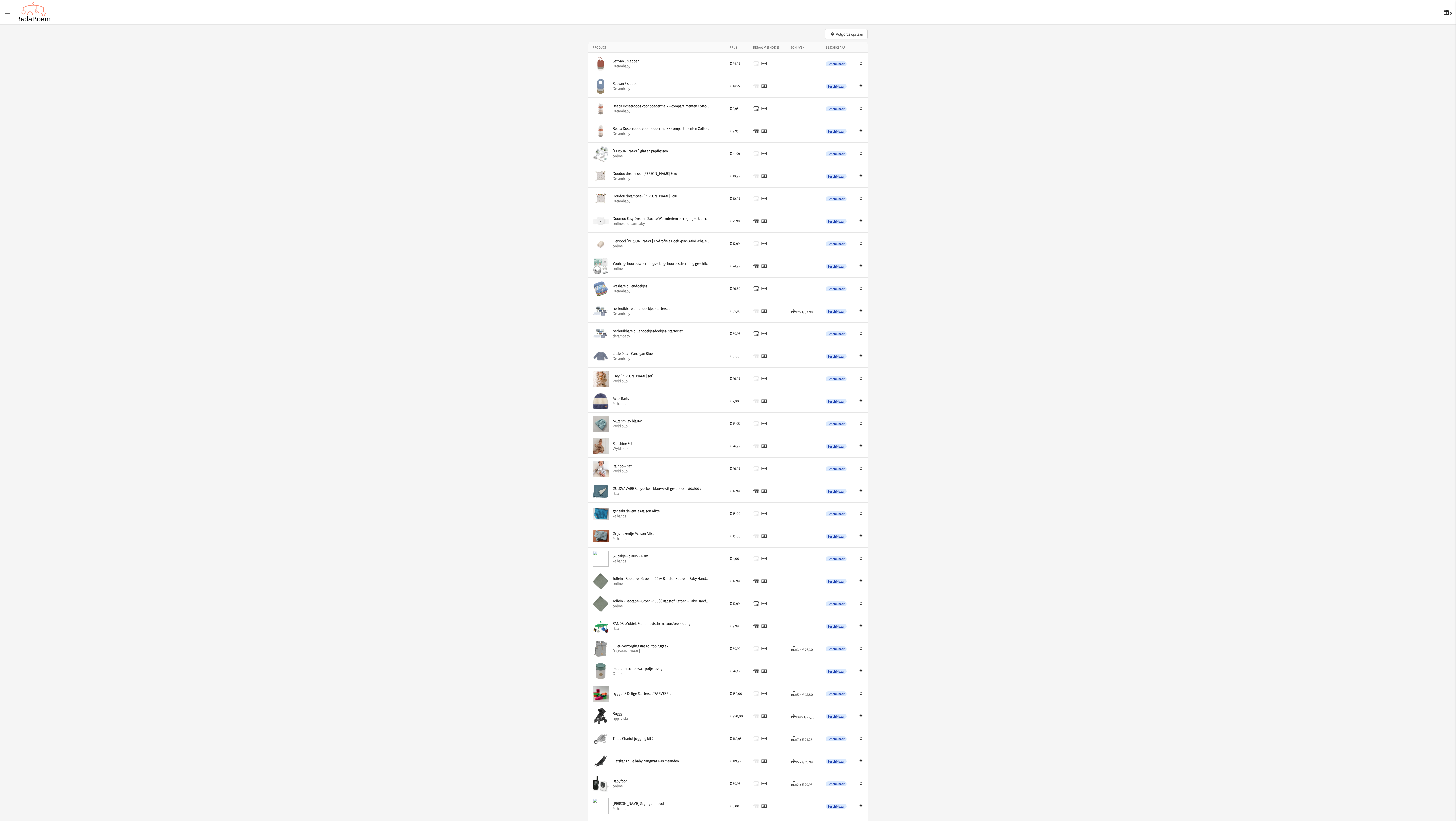
scroll to position [0, 0]
click at [485, 273] on app-list-product-overview-container "Volgorde opslaan Product Prijs Betaalmethodes Schijven Beschikbaar Edit Set van…" at bounding box center [728, 667] width 1456 height 1266
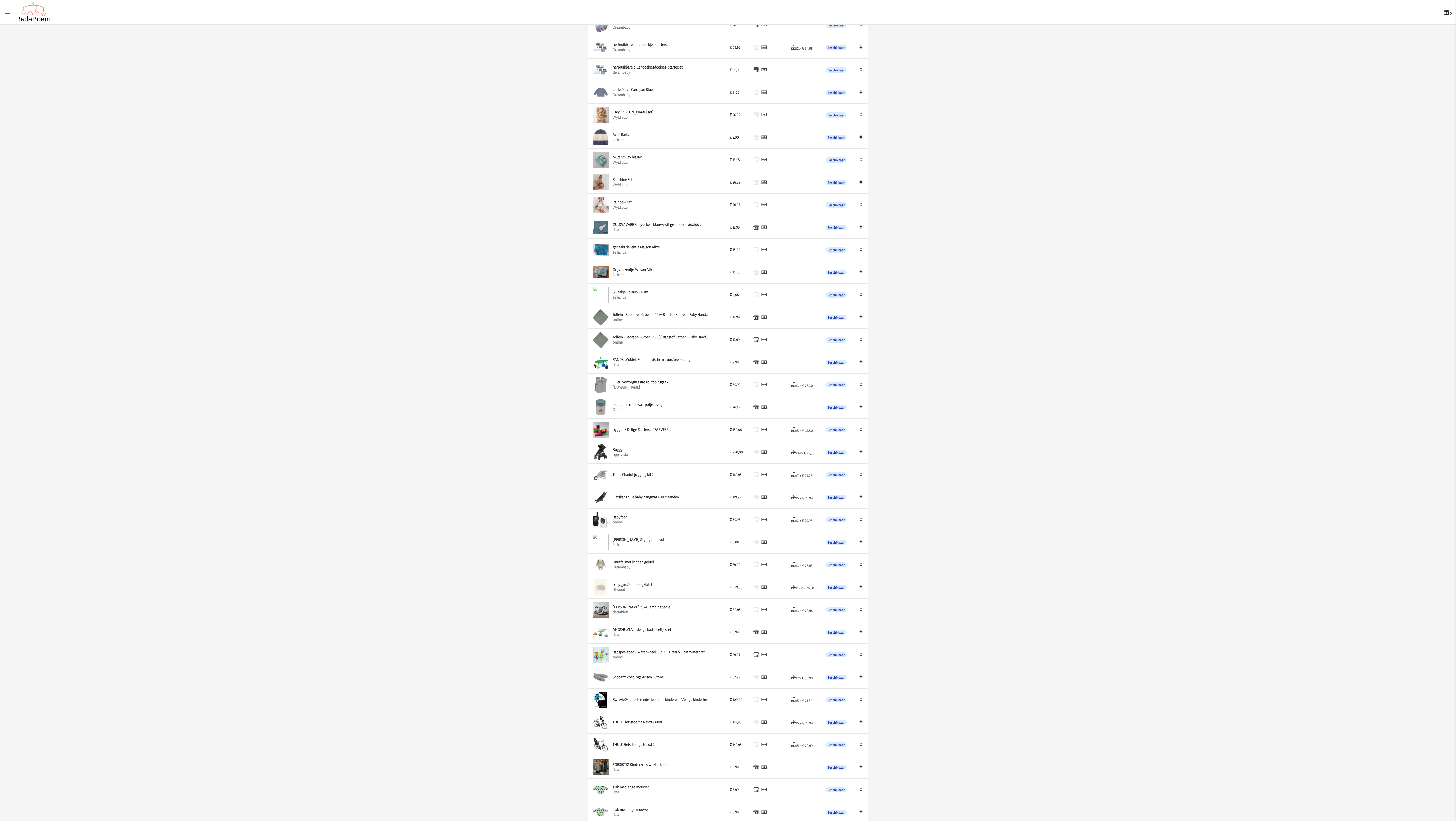
scroll to position [244, 0]
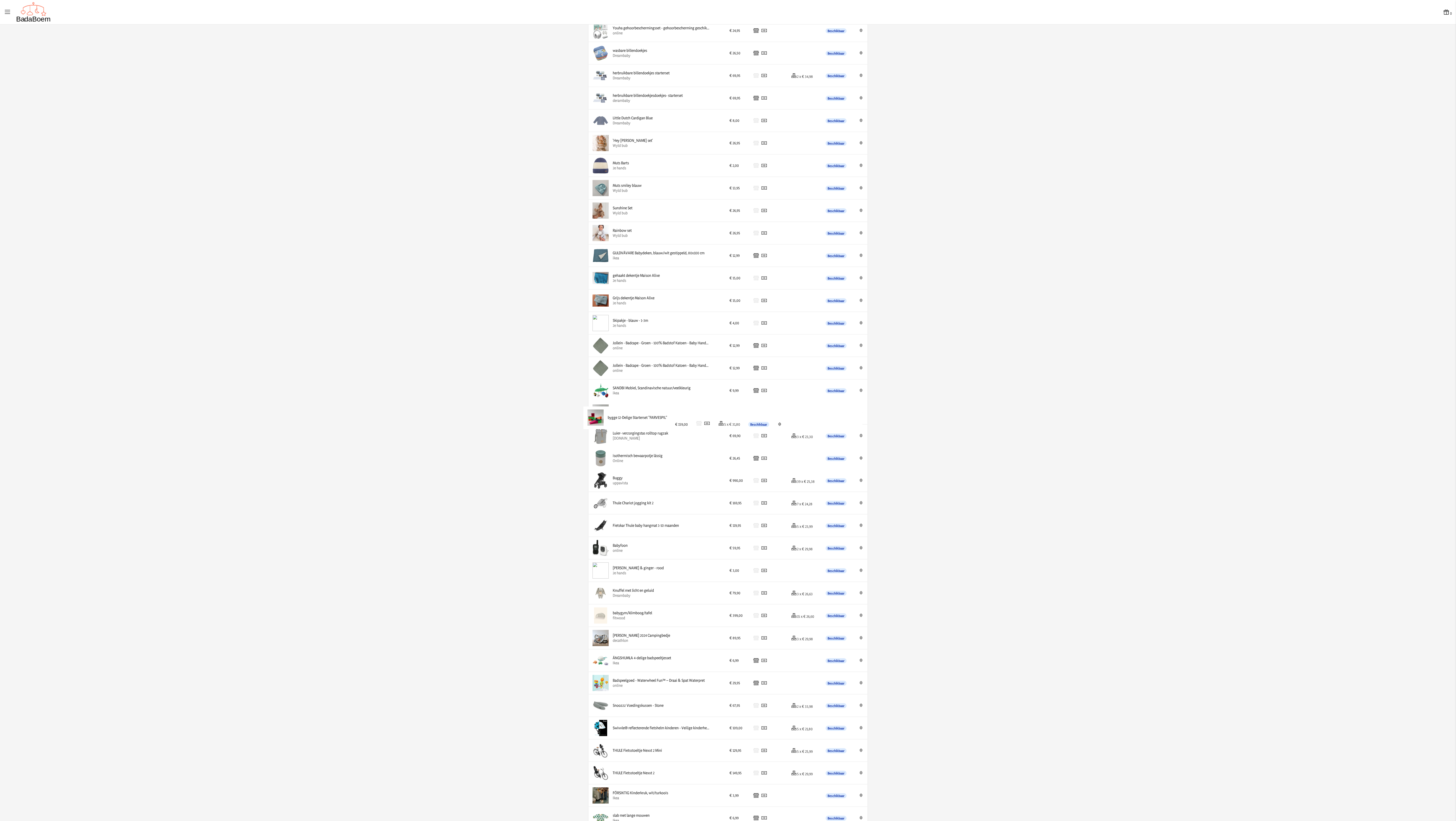
drag, startPoint x: 651, startPoint y: 472, endPoint x: 654, endPoint y: 423, distance: 49.1
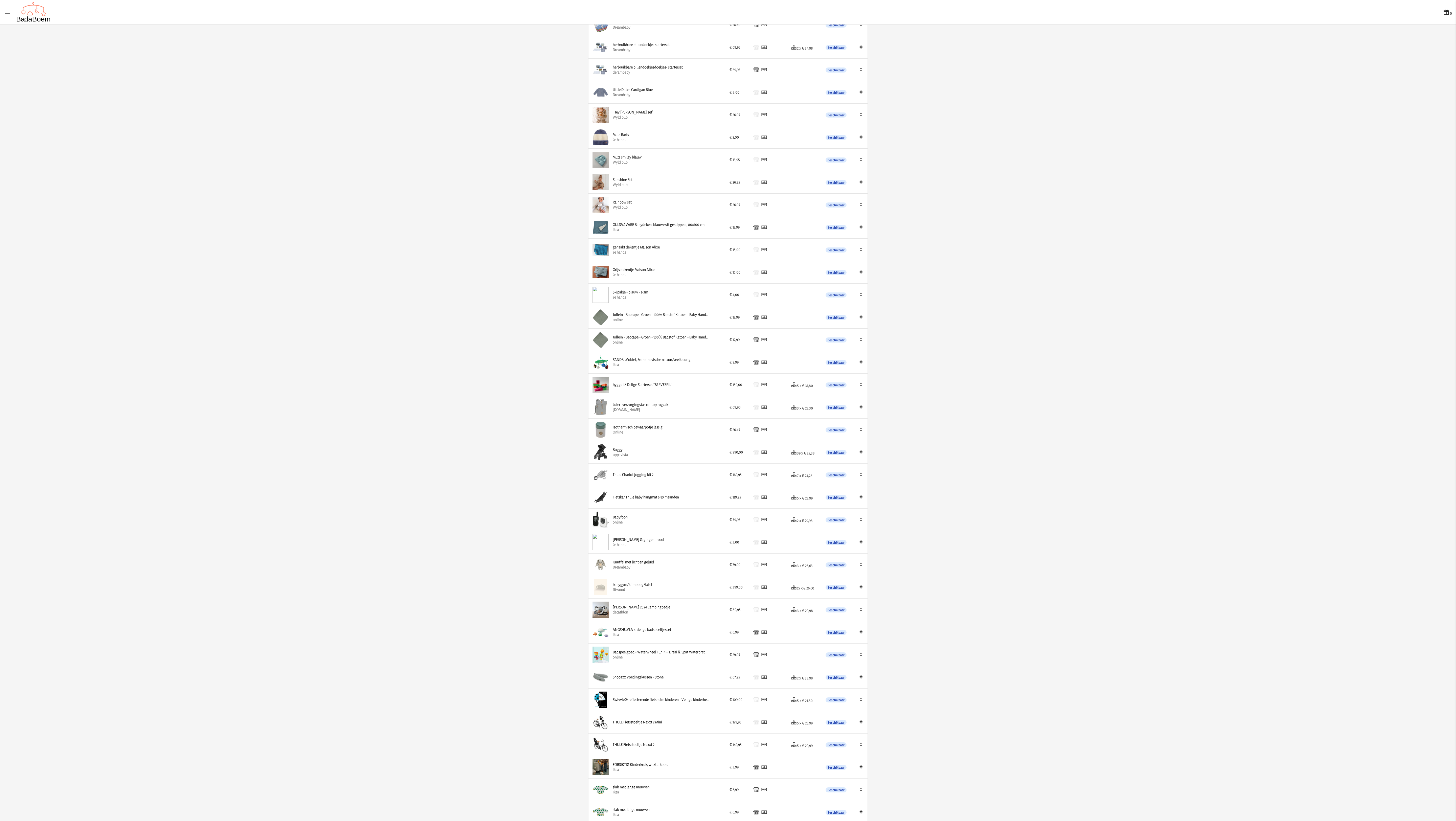
scroll to position [275, 0]
drag, startPoint x: 672, startPoint y: 638, endPoint x: 665, endPoint y: 409, distance: 229.1
drag, startPoint x: 665, startPoint y: 666, endPoint x: 667, endPoint y: 441, distance: 225.0
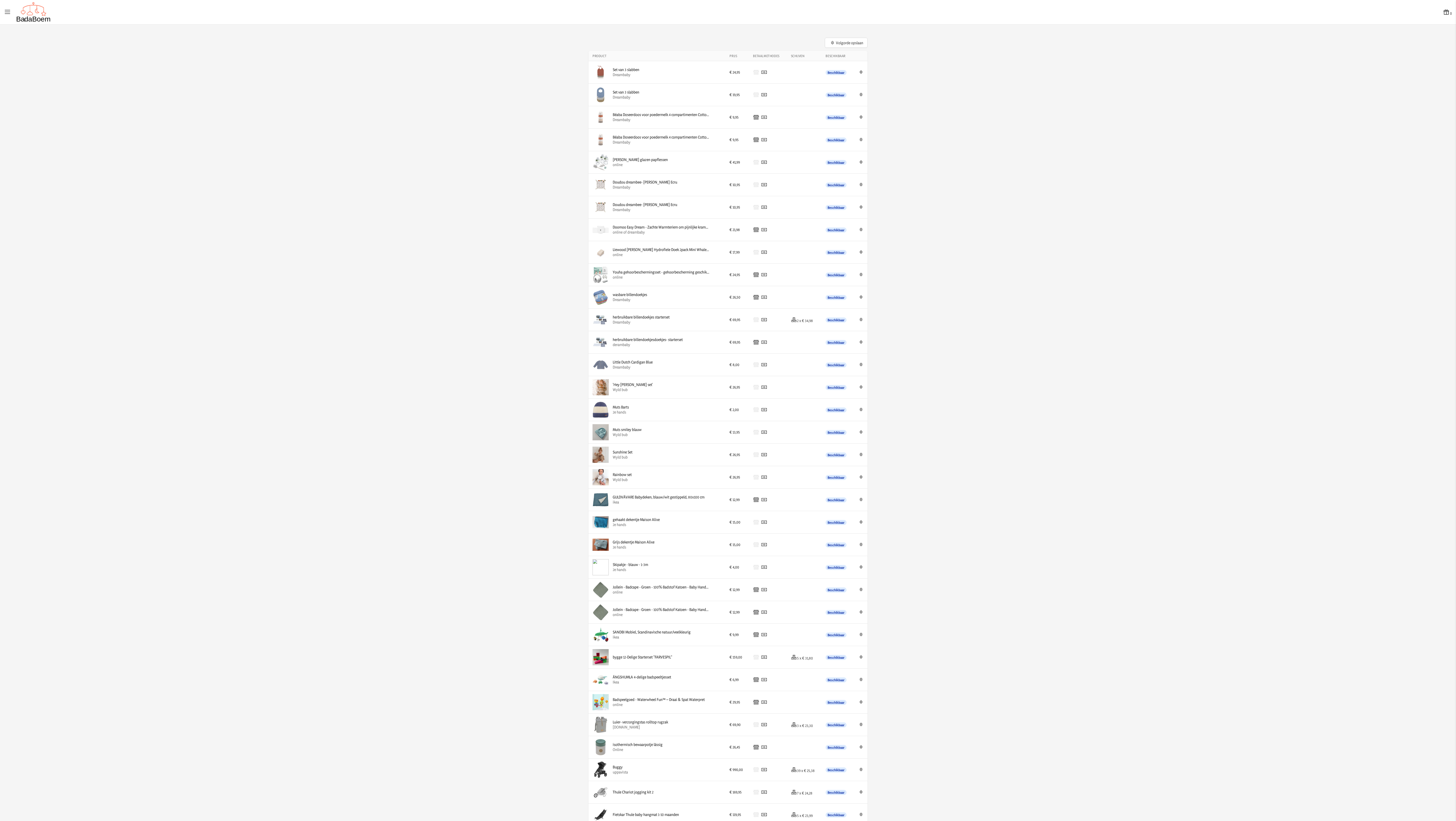
click at [485, 95] on app-list-product-overview-container "Volgorde opslaan Product Prijs Betaalmethodes Schijven Beschikbaar Edit Set van…" at bounding box center [728, 667] width 1456 height 1266
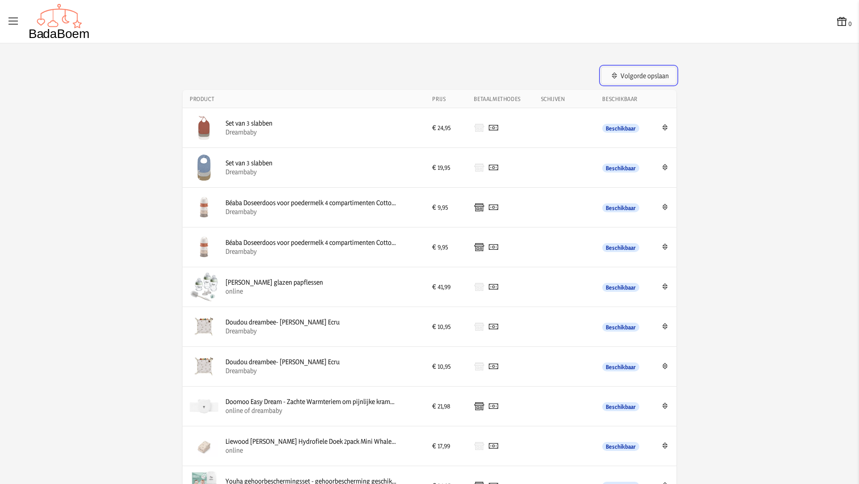
click at [628, 75] on button "Volgorde opslaan" at bounding box center [639, 76] width 76 height 18
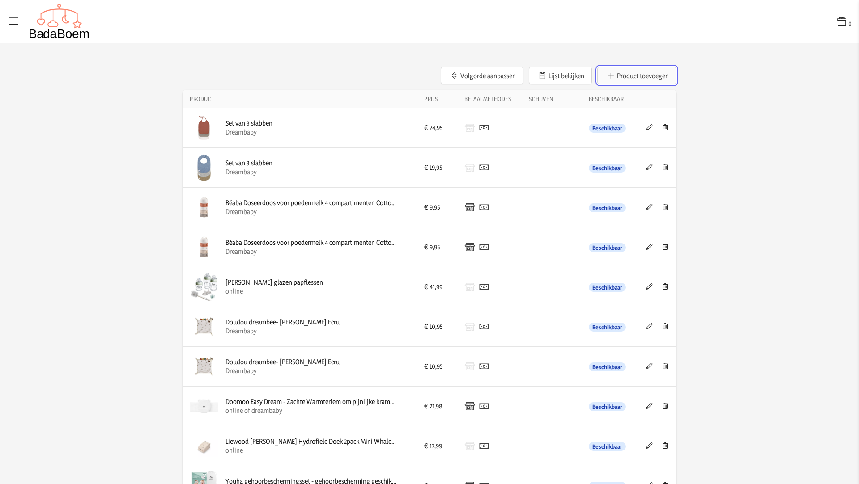
click at [631, 76] on button "Product toevoegen" at bounding box center [636, 76] width 79 height 18
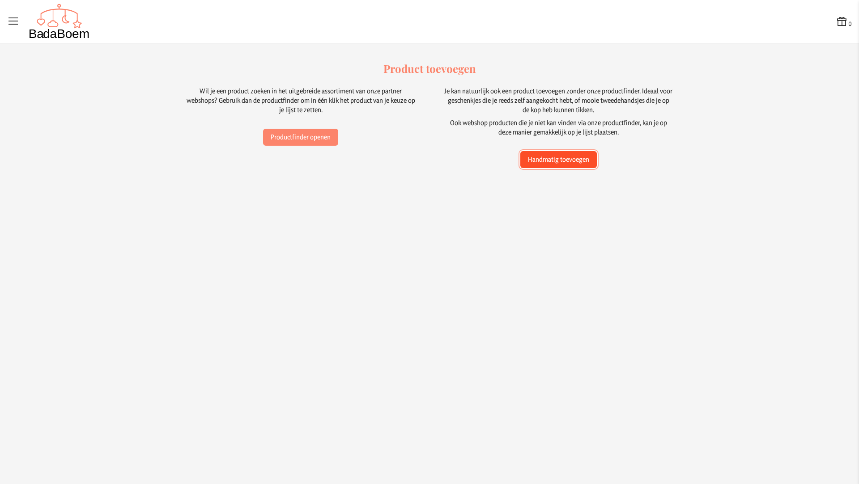
click at [589, 162] on button "Handmatig toevoegen" at bounding box center [558, 159] width 76 height 17
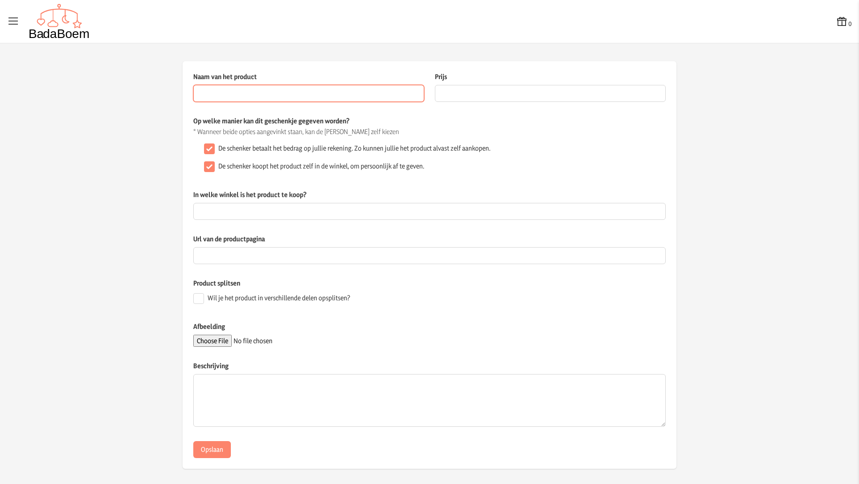
click at [317, 96] on input "Naam van het product" at bounding box center [308, 93] width 231 height 17
paste input "UFO Silicone Pulling Toy"
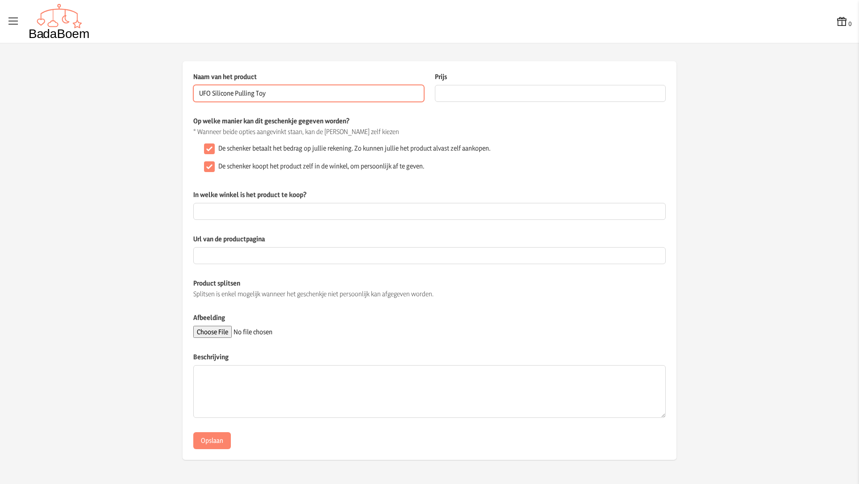
type input "UFO Silicone Pulling Toy"
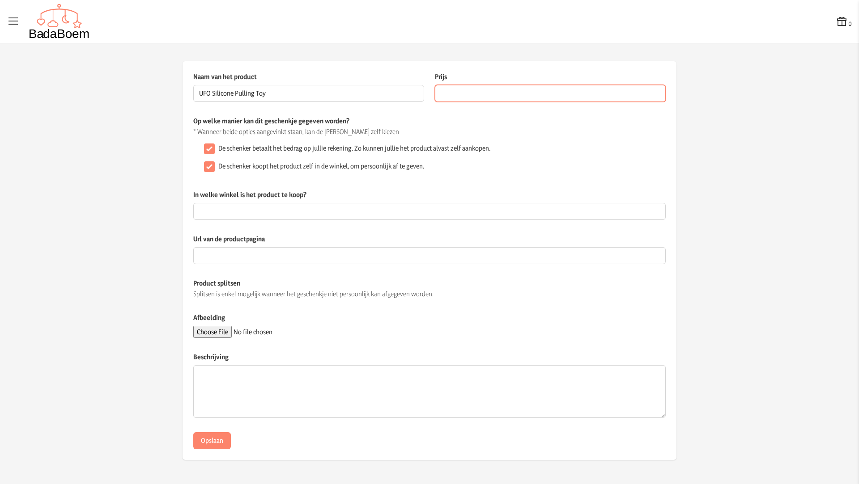
click at [512, 89] on input "Prijs" at bounding box center [550, 93] width 231 height 17
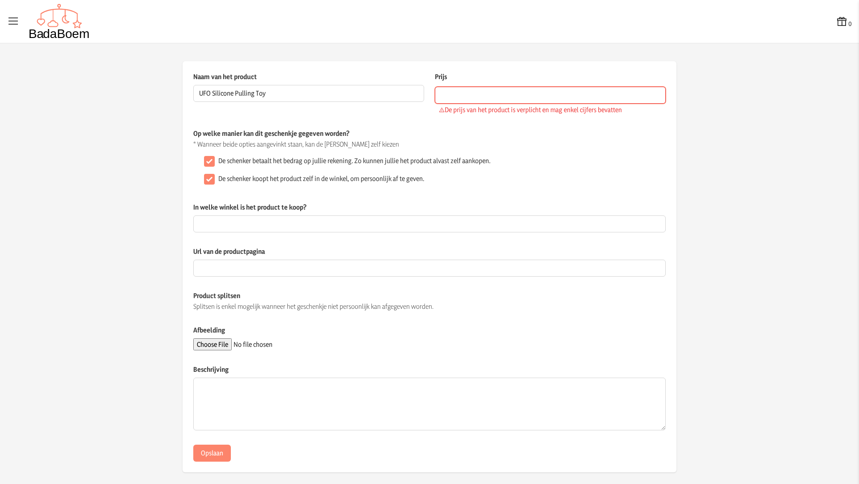
click at [497, 99] on input "Prijs" at bounding box center [550, 95] width 231 height 17
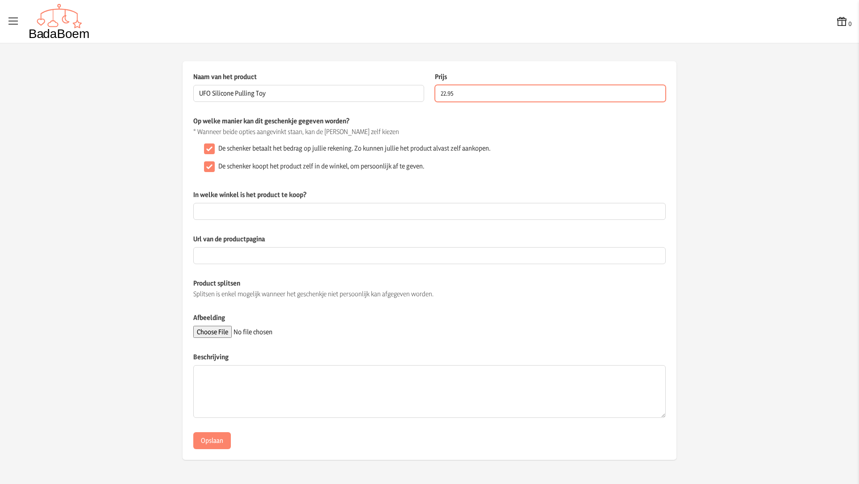
type input "22.95"
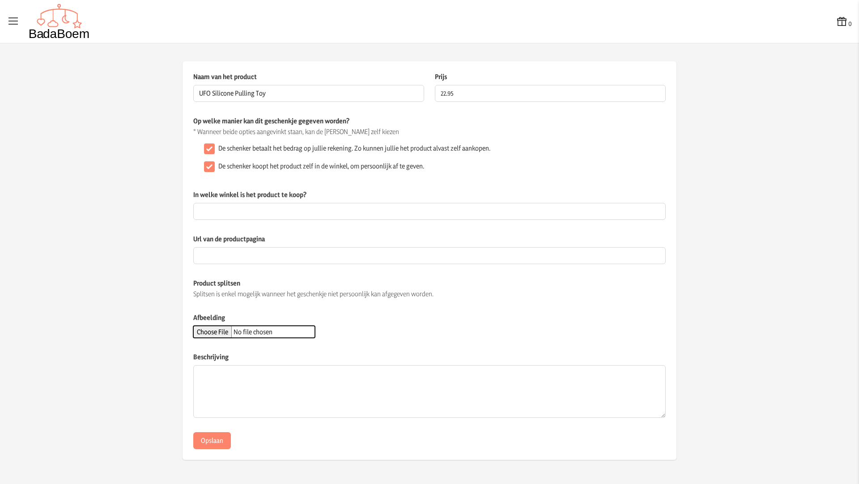
click at [229, 332] on input "Afbeelding" at bounding box center [254, 332] width 122 height 12
type input "C:\fakepath\ufo.webp"
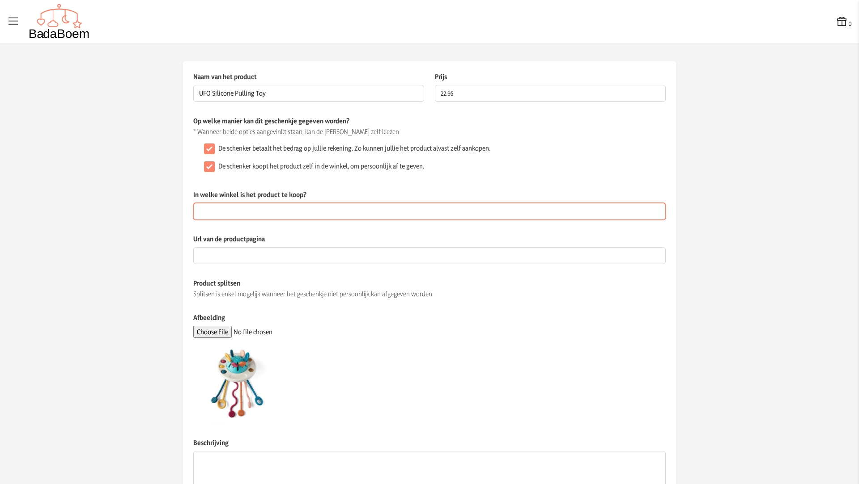
click at [258, 211] on input "In welke winkel is het product te koop?" at bounding box center [429, 211] width 472 height 17
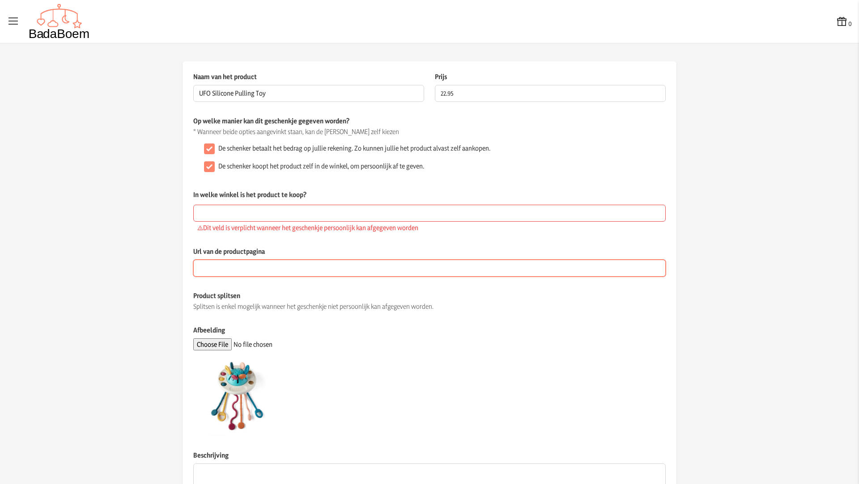
click at [234, 251] on div "Url van de productpagina" at bounding box center [429, 269] width 472 height 44
paste input "[URL][DOMAIN_NAME]"
type input "[URL][DOMAIN_NAME]"
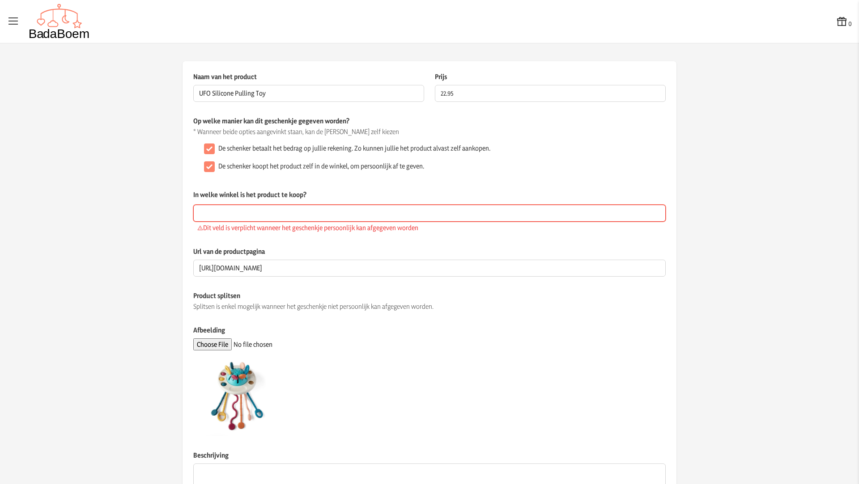
scroll to position [0, 0]
click at [327, 215] on input "In welke winkel is het product te koop?" at bounding box center [429, 213] width 472 height 17
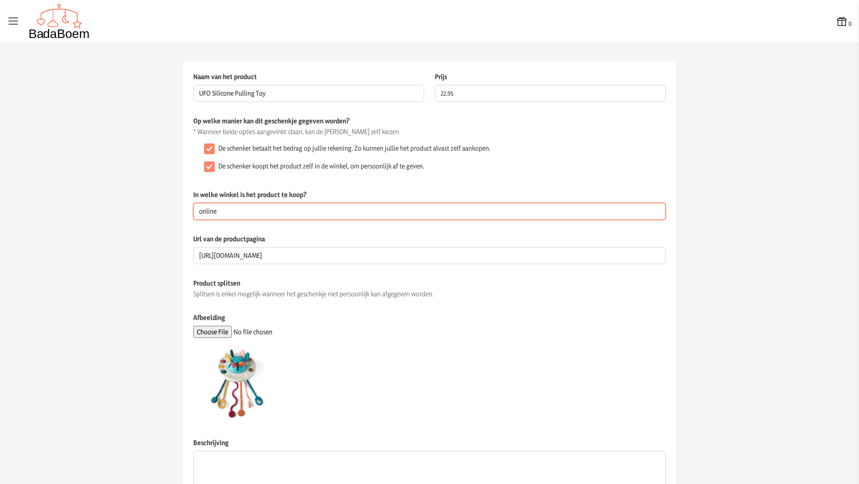
type input "online"
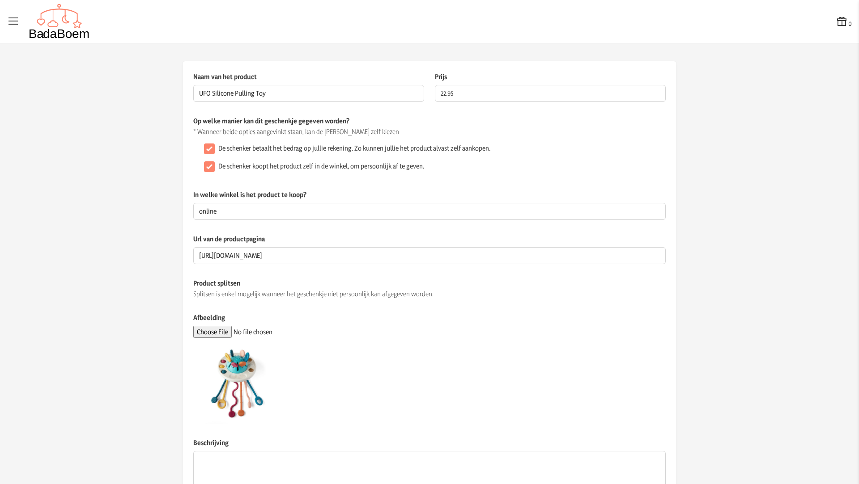
click at [110, 191] on app-product-detail "Naam van het product UFO Silicone Pulling Toy Dit veld is verplicht Prijs 22.95…" at bounding box center [429, 303] width 859 height 485
click at [793, 381] on app-product-detail "Naam van het product UFO Silicone Pulling Toy Dit veld is verplicht Prijs 22.95…" at bounding box center [429, 303] width 859 height 485
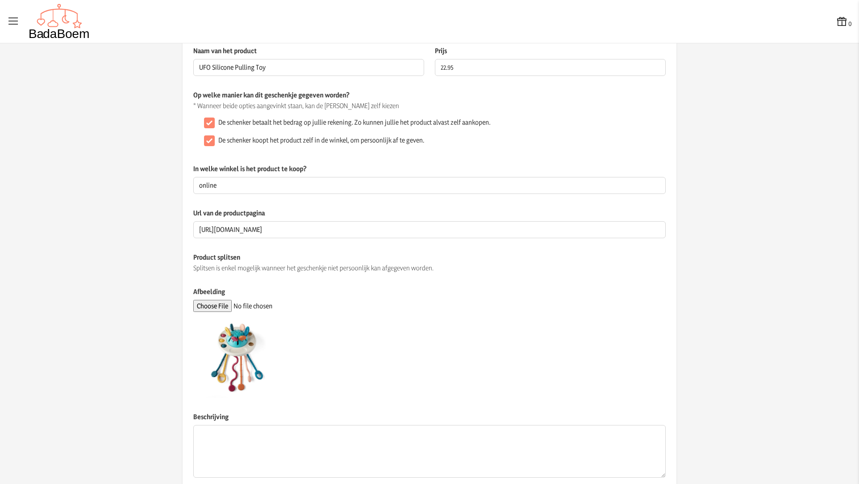
scroll to position [78, 0]
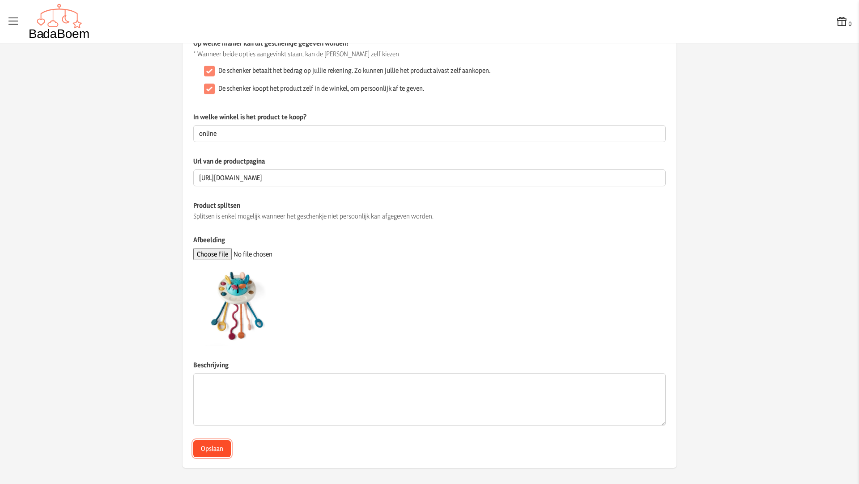
click at [212, 445] on button "Opslaan" at bounding box center [212, 449] width 38 height 17
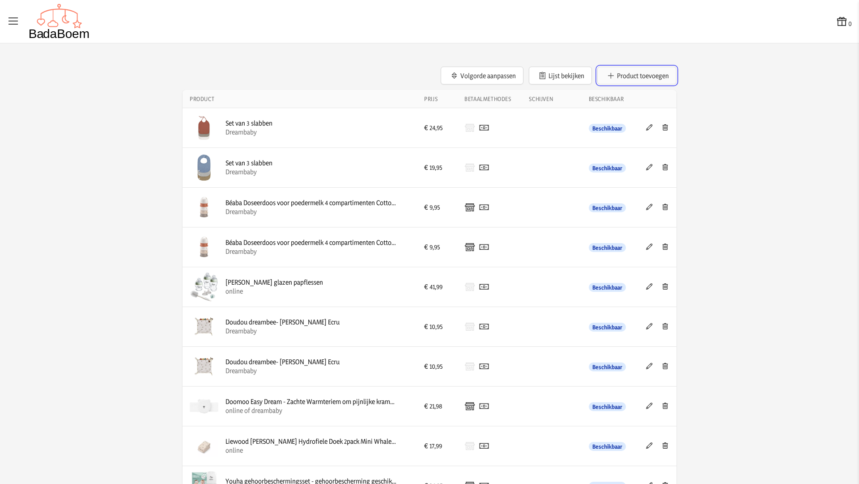
click at [638, 72] on button "Product toevoegen" at bounding box center [636, 76] width 79 height 18
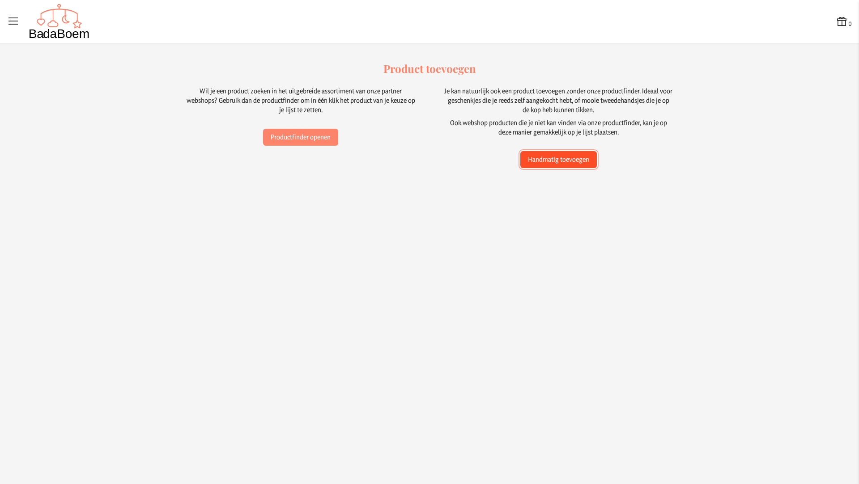
click at [526, 161] on button "Handmatig toevoegen" at bounding box center [558, 159] width 76 height 17
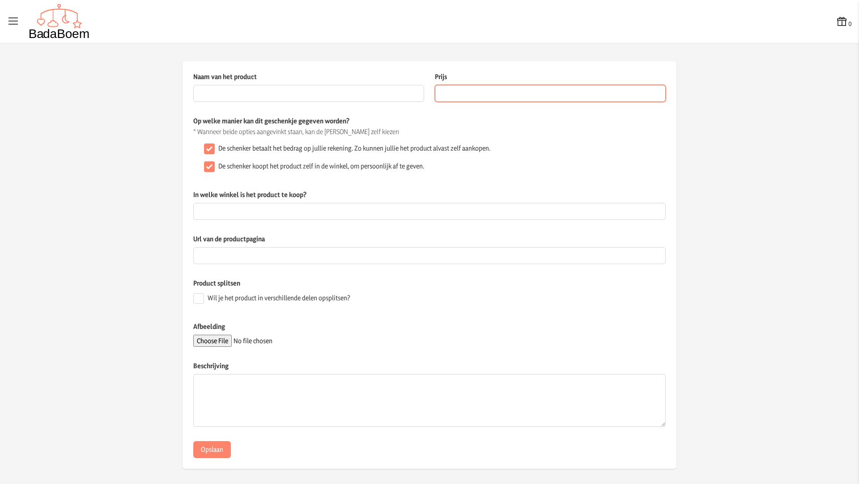
click at [462, 90] on input "Prijs" at bounding box center [550, 93] width 231 height 17
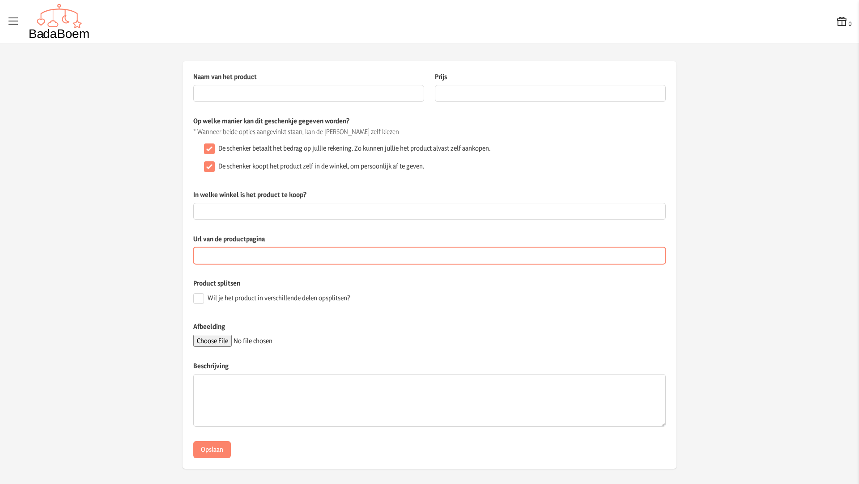
click at [268, 260] on input "Url van de productpagina" at bounding box center [429, 255] width 472 height 17
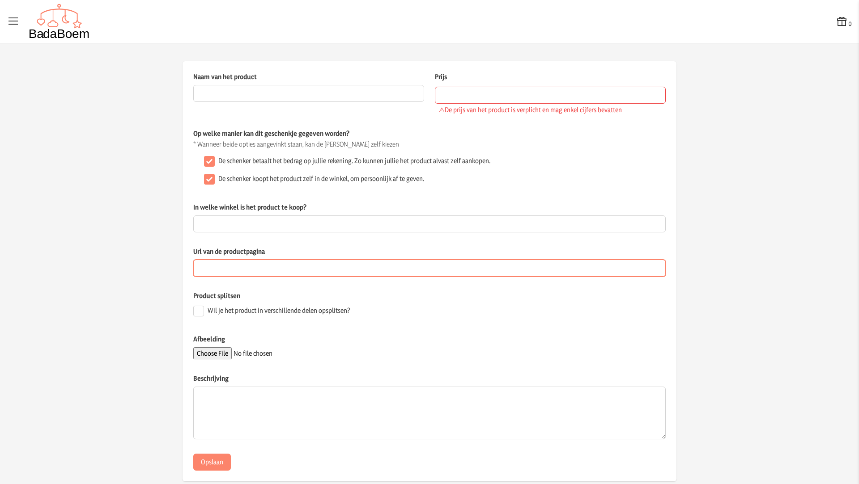
paste input "[URL][DOMAIN_NAME]"
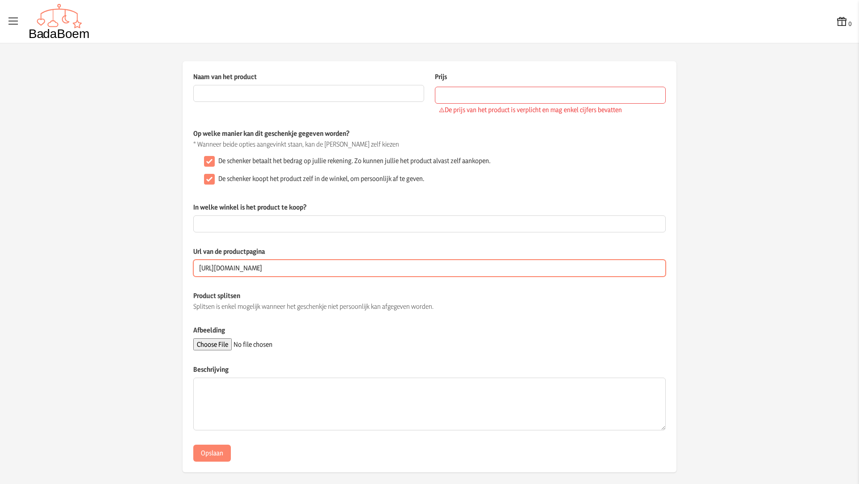
type input "[URL][DOMAIN_NAME]"
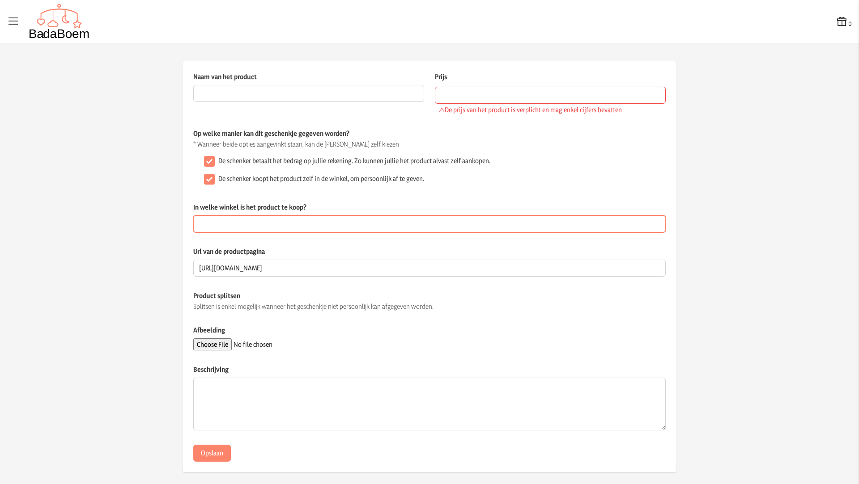
scroll to position [0, 0]
click at [258, 228] on input "In welke winkel is het product te koop?" at bounding box center [429, 224] width 472 height 17
type input "online"
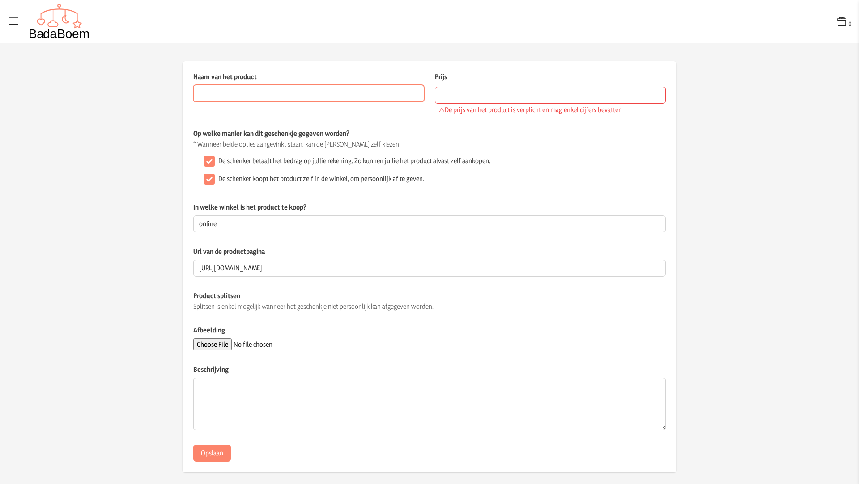
click at [284, 95] on input "Naam van het product" at bounding box center [308, 93] width 231 height 17
paste input "Knisperboekje Baby"
type input "Knisperboekje Baby - buikligtrainer"
click at [543, 94] on input "Prijs" at bounding box center [550, 95] width 231 height 17
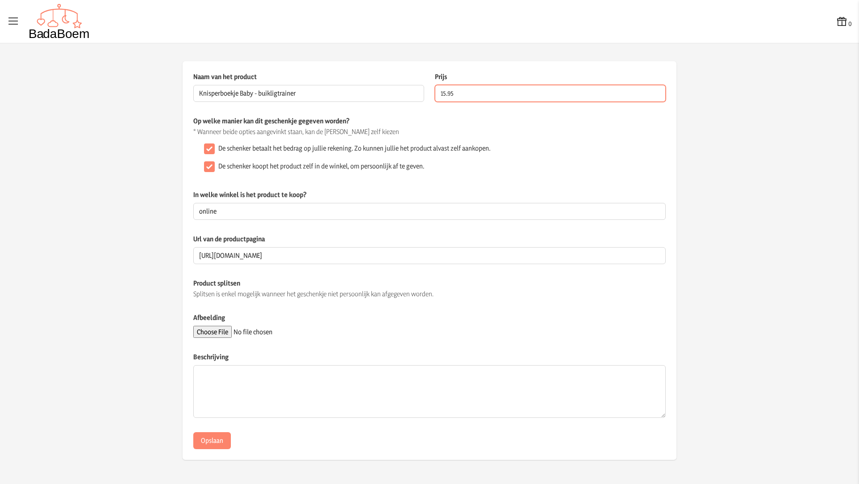
type input "15.95"
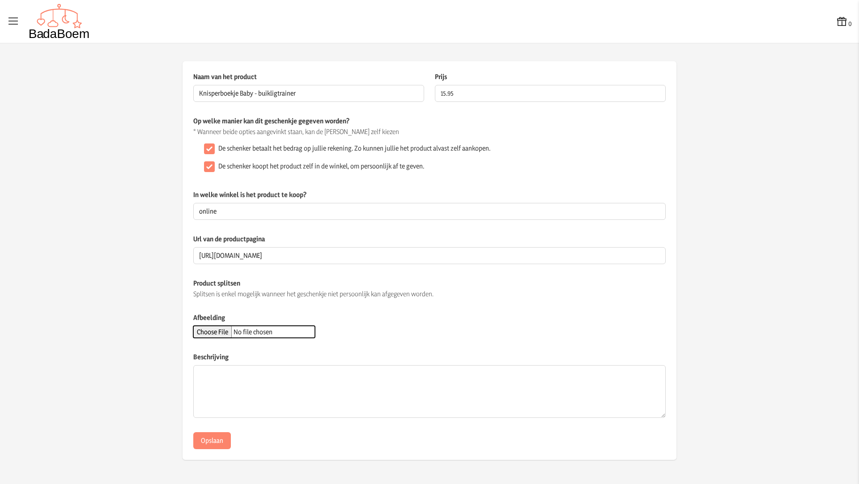
click at [235, 329] on input "Afbeelding" at bounding box center [254, 332] width 122 height 12
type input "C:\fakepath\boekjes tummy time.jpg"
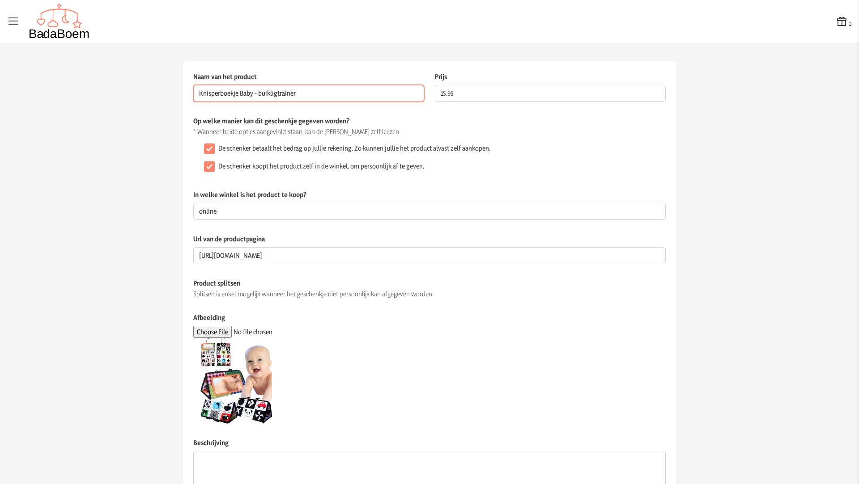
click at [260, 94] on input "Knisperboekje Baby - buikligtrainer" at bounding box center [308, 93] width 231 height 17
click at [253, 94] on input "Knisperboekje Baby - buikligtrainer" at bounding box center [308, 93] width 231 height 17
click at [249, 93] on input "Knisperboekje Baby - buikligtrainer" at bounding box center [308, 93] width 231 height 17
drag, startPoint x: 248, startPoint y: 93, endPoint x: 194, endPoint y: 95, distance: 53.7
click at [194, 95] on input "Knisperboekje Baby - buikligtrainer" at bounding box center [308, 93] width 231 height 17
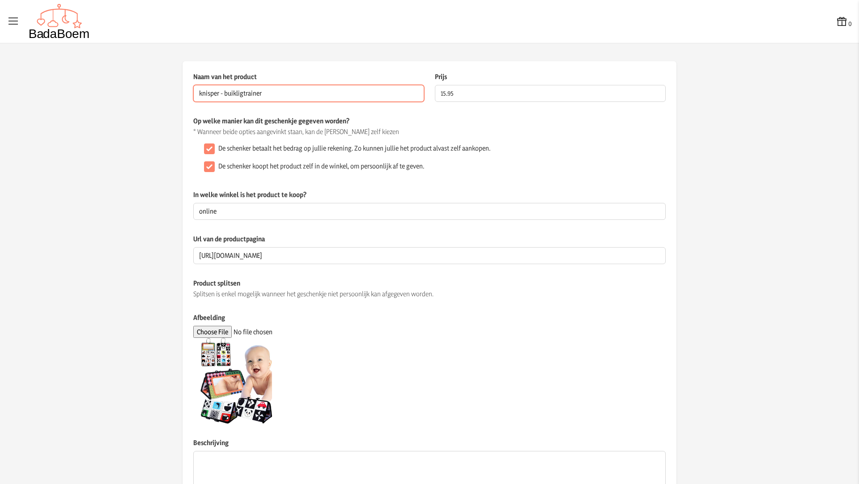
scroll to position [78, 0]
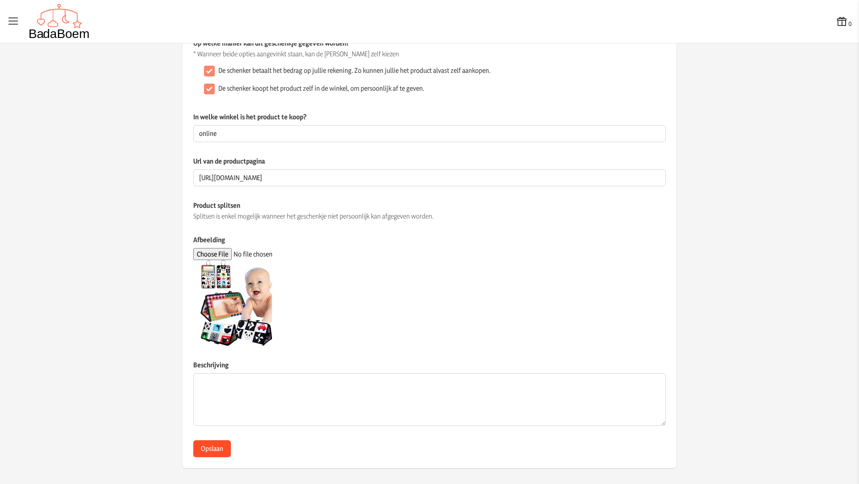
type input "knisper - buikligtrainer"
click at [212, 450] on button "Opslaan" at bounding box center [212, 449] width 38 height 17
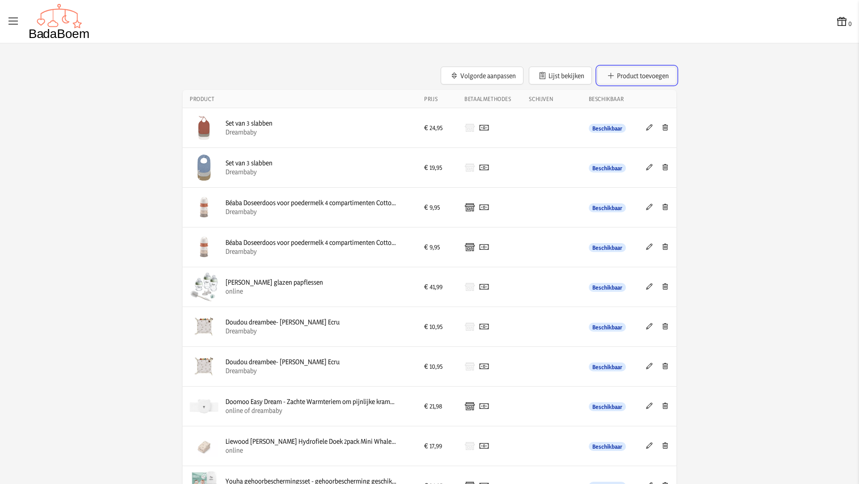
click at [639, 74] on button "Product toevoegen" at bounding box center [636, 76] width 79 height 18
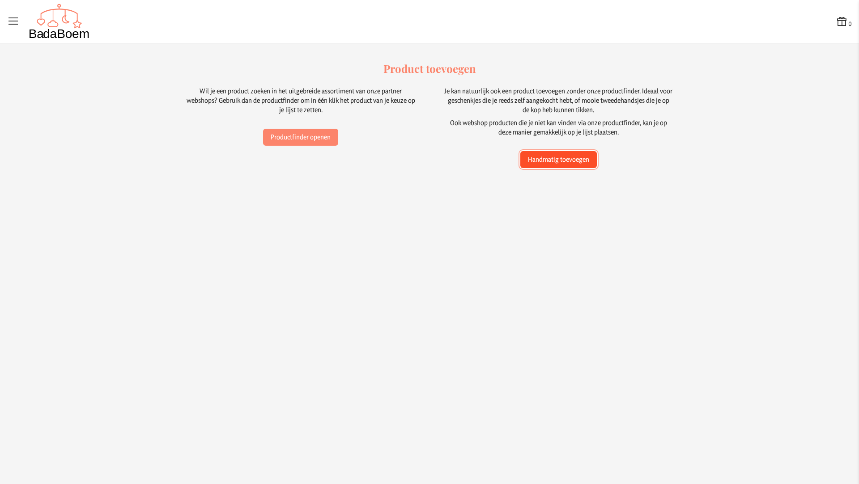
click at [552, 164] on button "Handmatig toevoegen" at bounding box center [558, 159] width 76 height 17
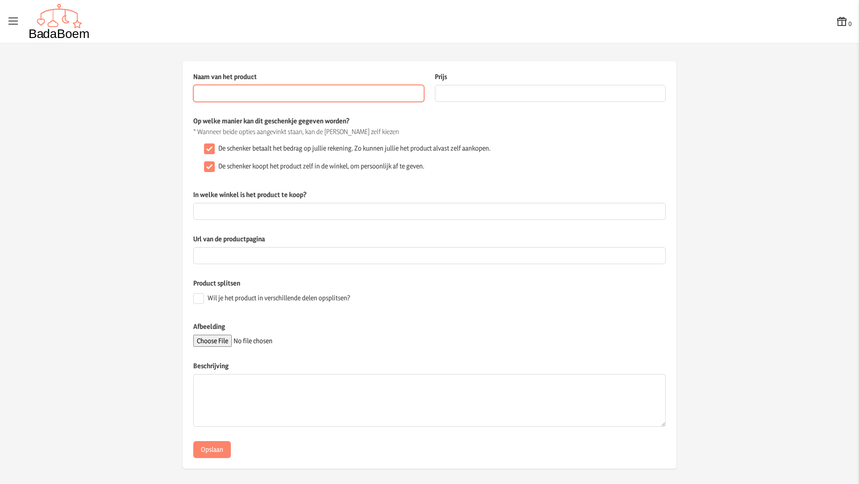
click at [290, 95] on input "Naam van het product" at bounding box center [308, 93] width 231 height 17
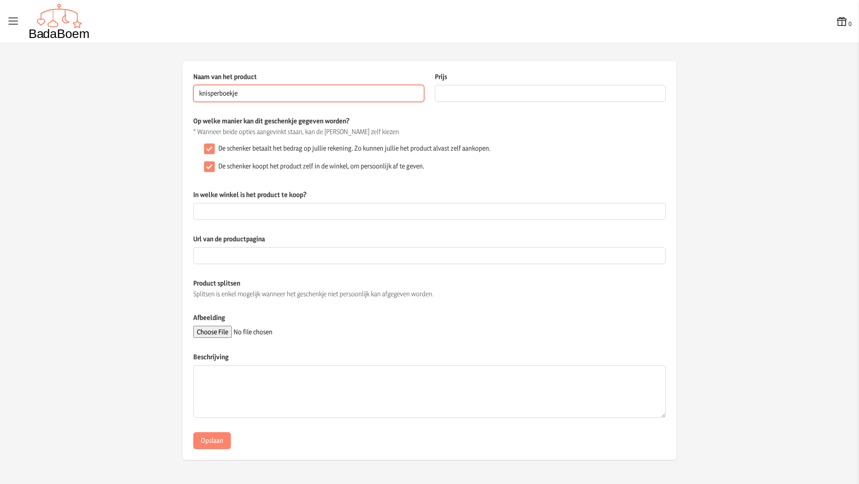
type input "knisperboekje"
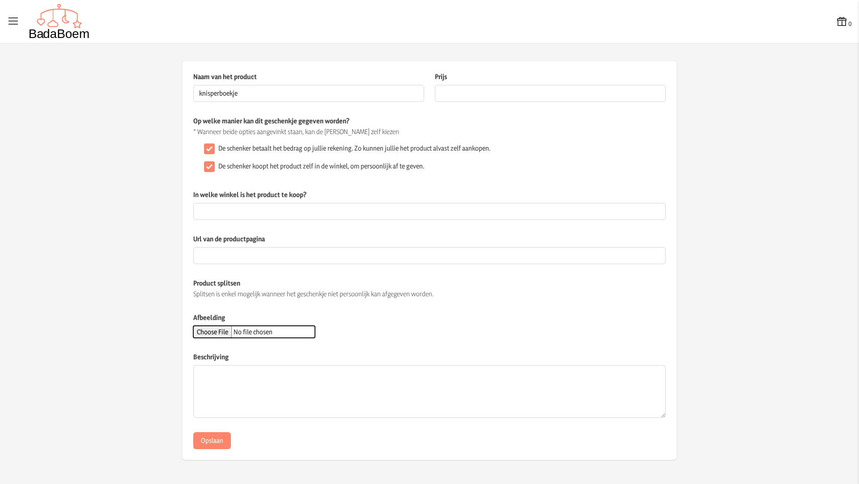
click at [225, 330] on input "Afbeelding" at bounding box center [254, 332] width 122 height 12
type input "C:\fakepath\boekje.jpg"
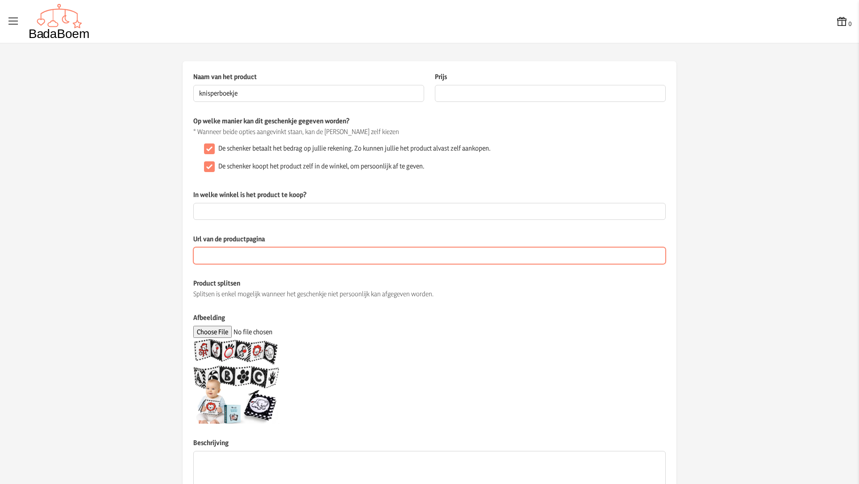
click at [229, 258] on input "Url van de productpagina" at bounding box center [429, 255] width 472 height 17
paste input "[URL][DOMAIN_NAME]"
type input "[URL][DOMAIN_NAME]"
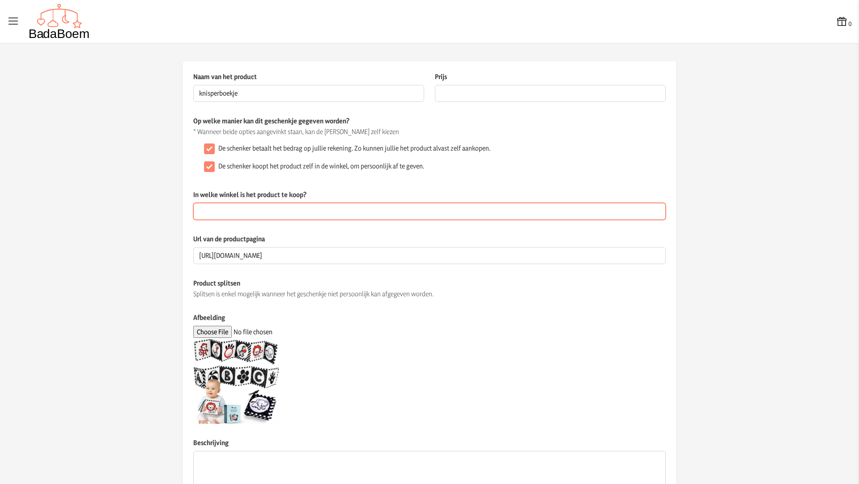
scroll to position [0, 0]
click at [241, 211] on input "In welke winkel is het product te koop?" at bounding box center [429, 211] width 472 height 17
type input "online"
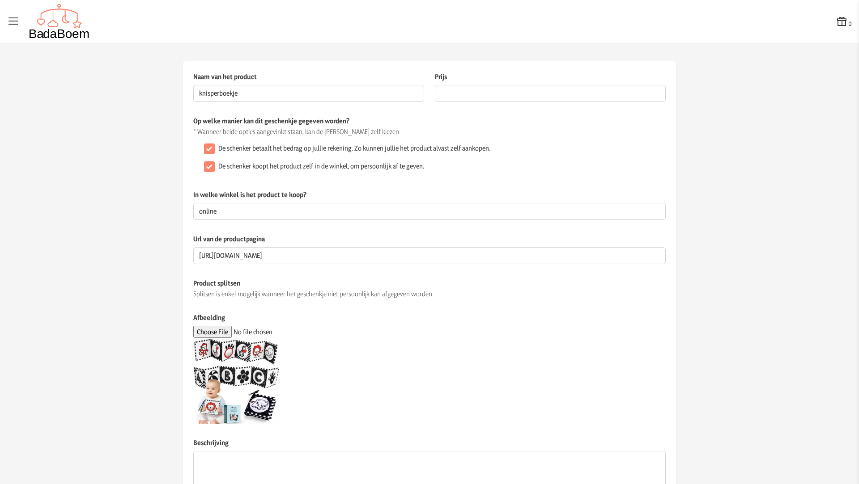
click at [519, 159] on div "De schenker koopt het product zelf in de winkel, om persoonlijk af te geven." at bounding box center [432, 167] width 465 height 18
click at [457, 87] on input "Prijs" at bounding box center [550, 93] width 231 height 17
type input "15.95"
click at [777, 211] on app-product-detail "Naam van het product knisperboekje Dit veld is verplicht Prijs 15.95 De prijs v…" at bounding box center [429, 303] width 859 height 485
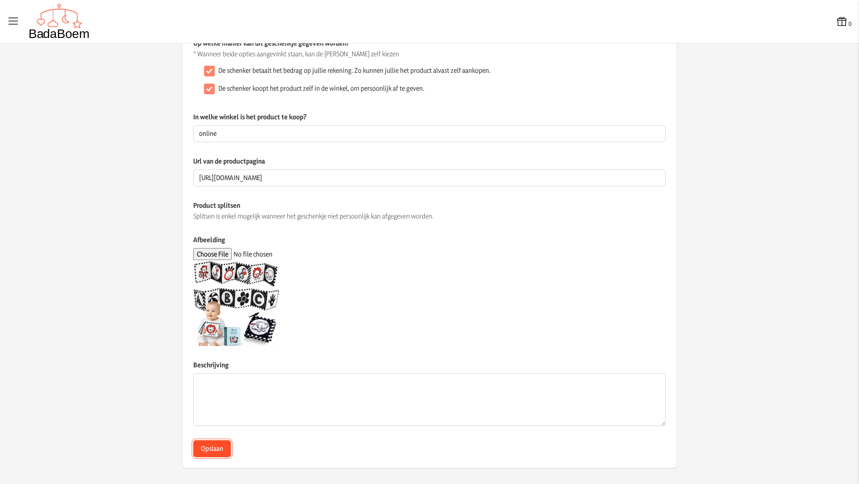
click at [209, 452] on button "Opslaan" at bounding box center [212, 449] width 38 height 17
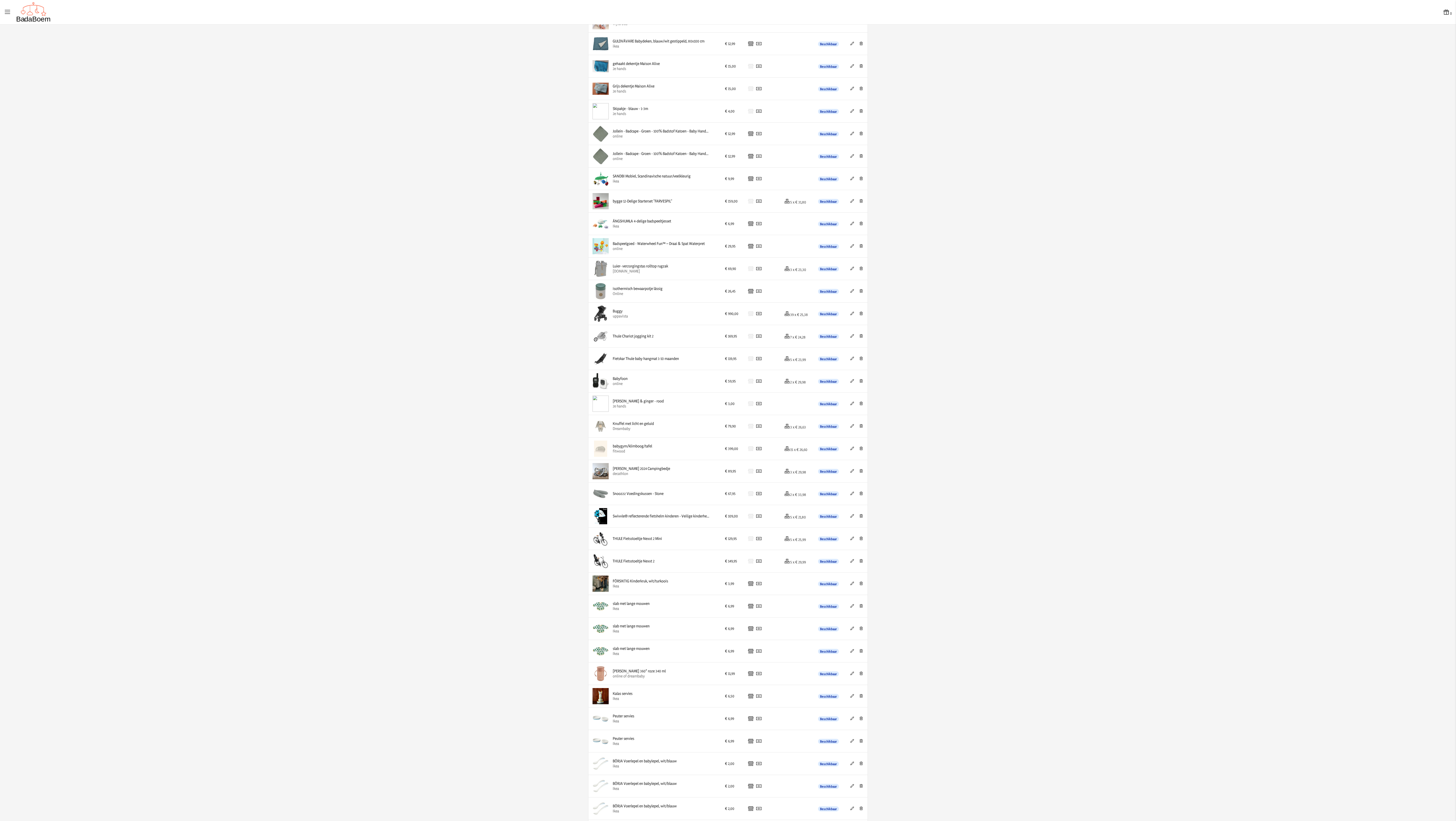
scroll to position [563, 0]
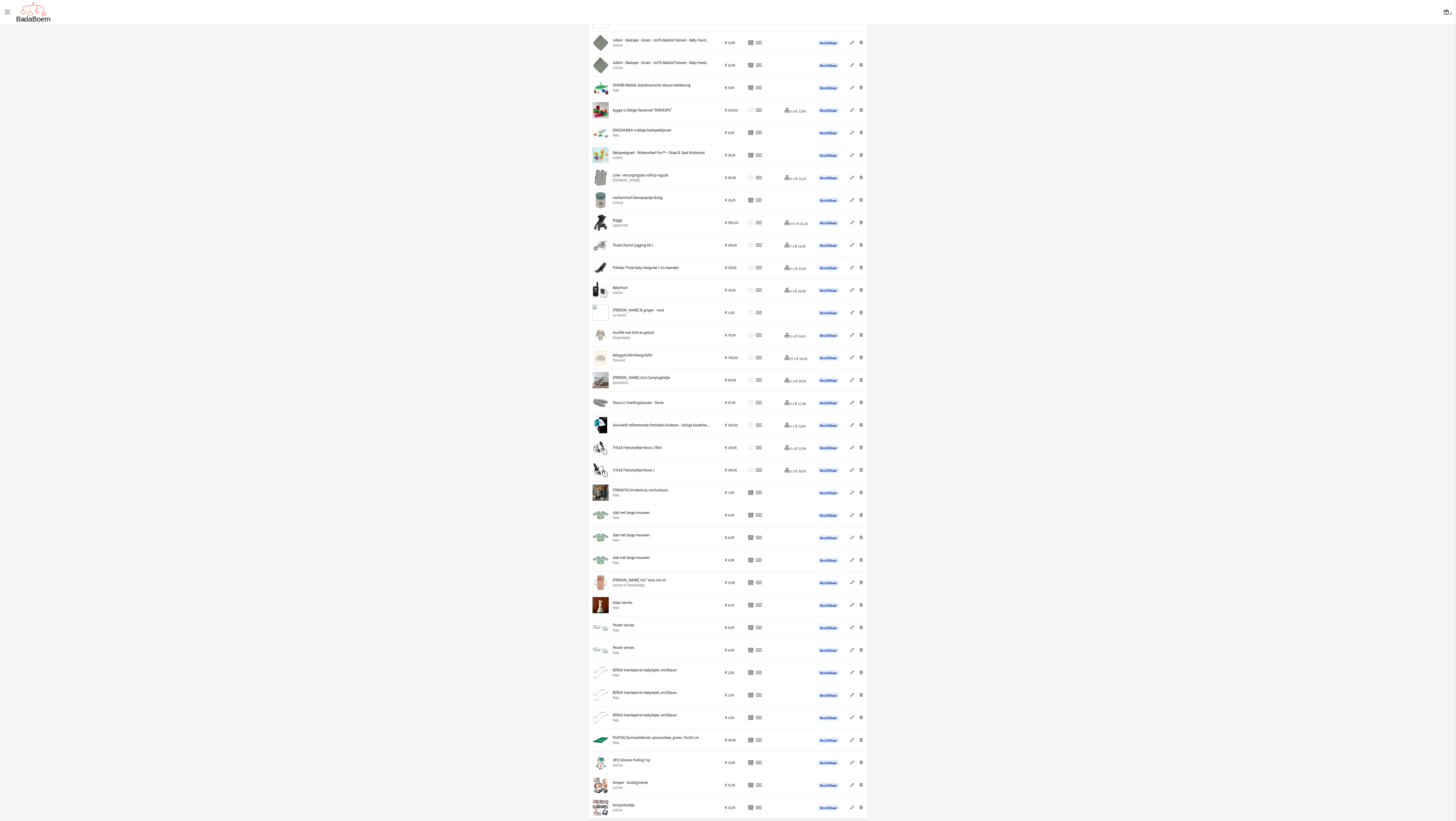
drag, startPoint x: 658, startPoint y: 761, endPoint x: 637, endPoint y: 782, distance: 29.7
click at [485, 273] on tbody "Set van 3 slabben Dreambaby € 24,95 Beschikbaar Set van 3 slabben Dreambaby € 1…" at bounding box center [728, 166] width 279 height 1305
click at [485, 273] on app-list-product-overview-container "Volgorde aanpassen Lijst bekijken Product toevoegen Product Prijs Betaalmethode…" at bounding box center [728, 154] width 1456 height 1333
click at [485, 101] on app-list-product-overview-container "Volgorde aanpassen Lijst bekijken Product toevoegen Product Prijs Betaalmethode…" at bounding box center [728, 154] width 1456 height 1333
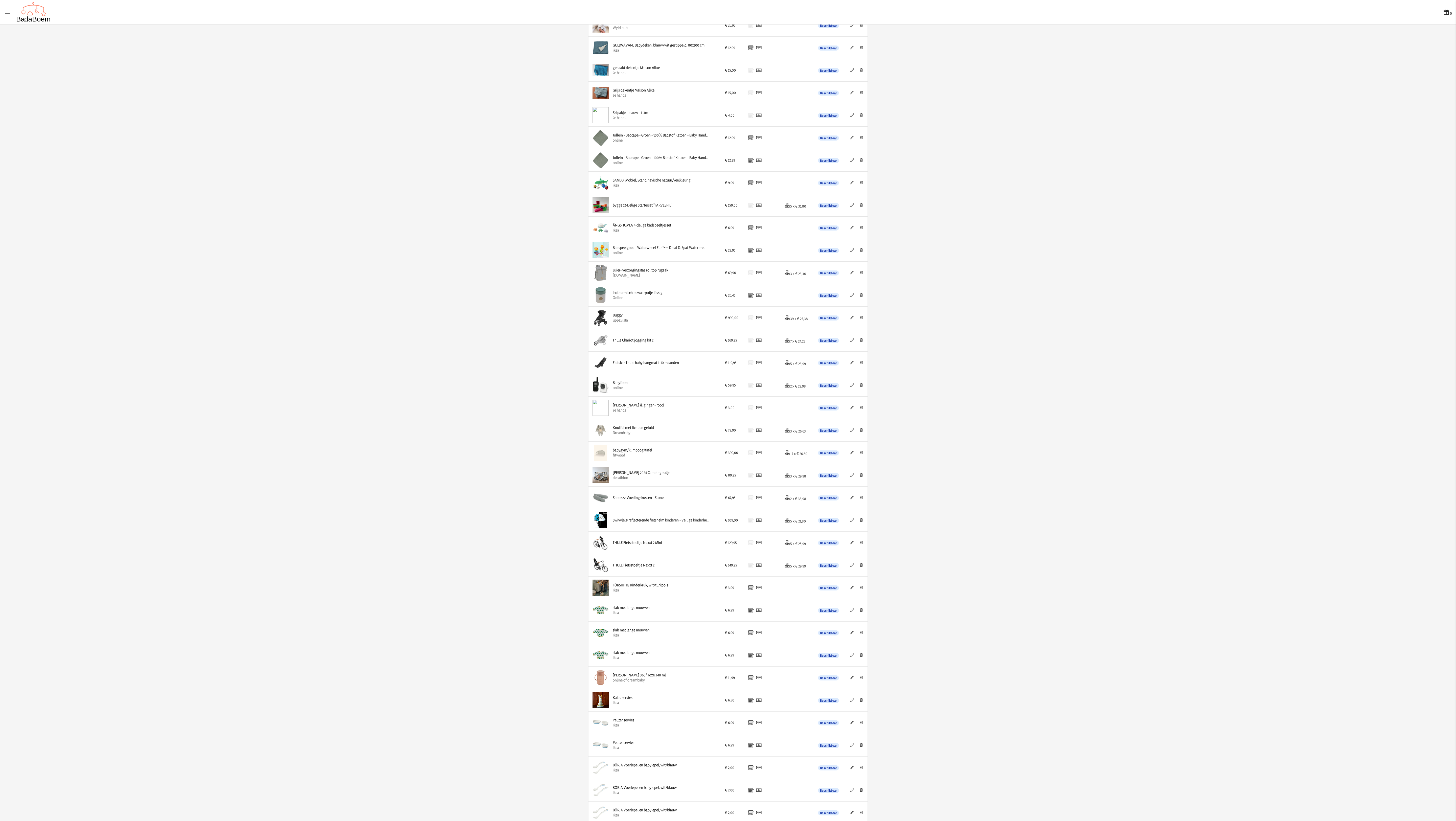
scroll to position [0, 0]
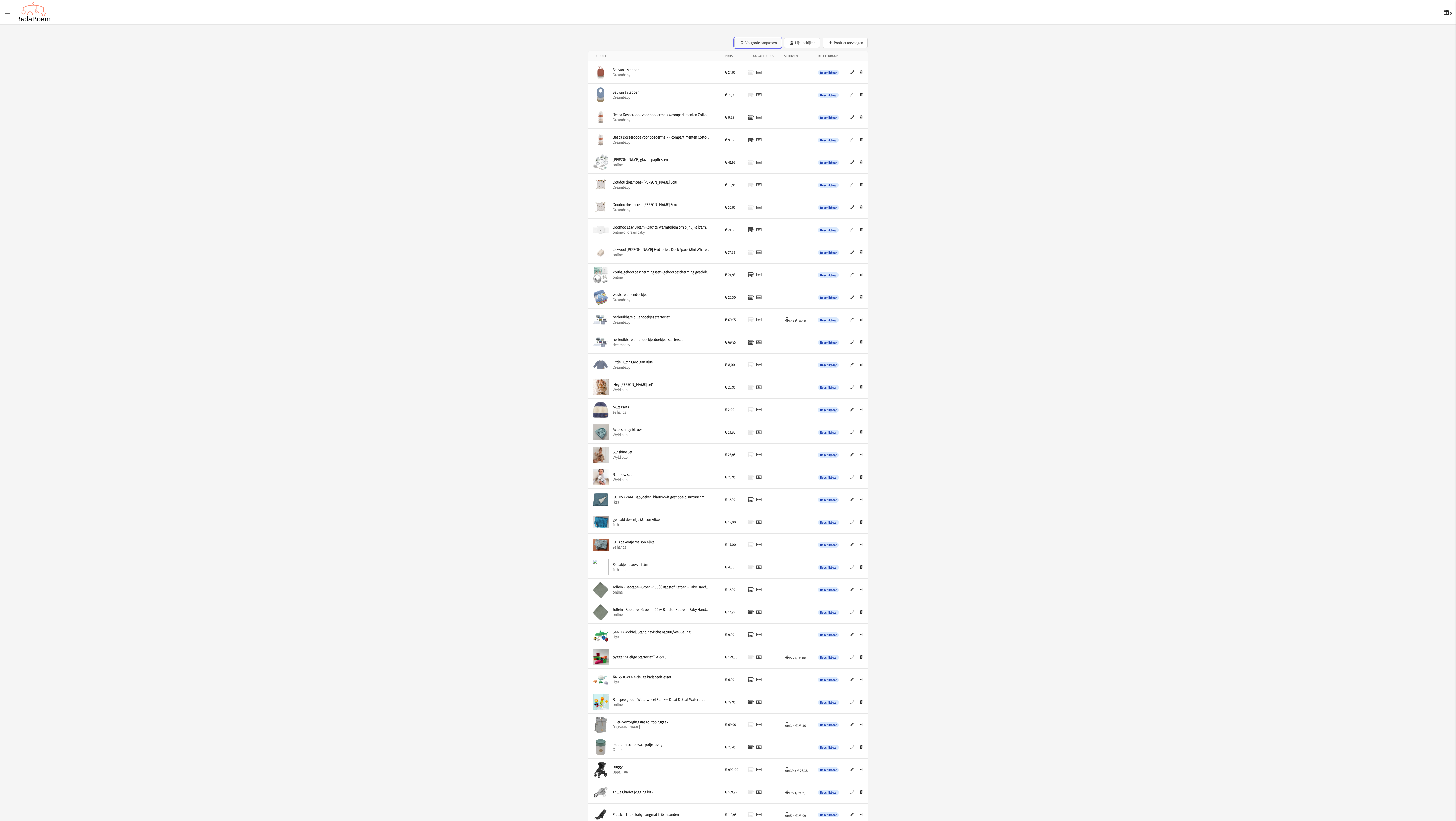
click at [485, 42] on button "Volgorde aanpassen" at bounding box center [757, 43] width 47 height 10
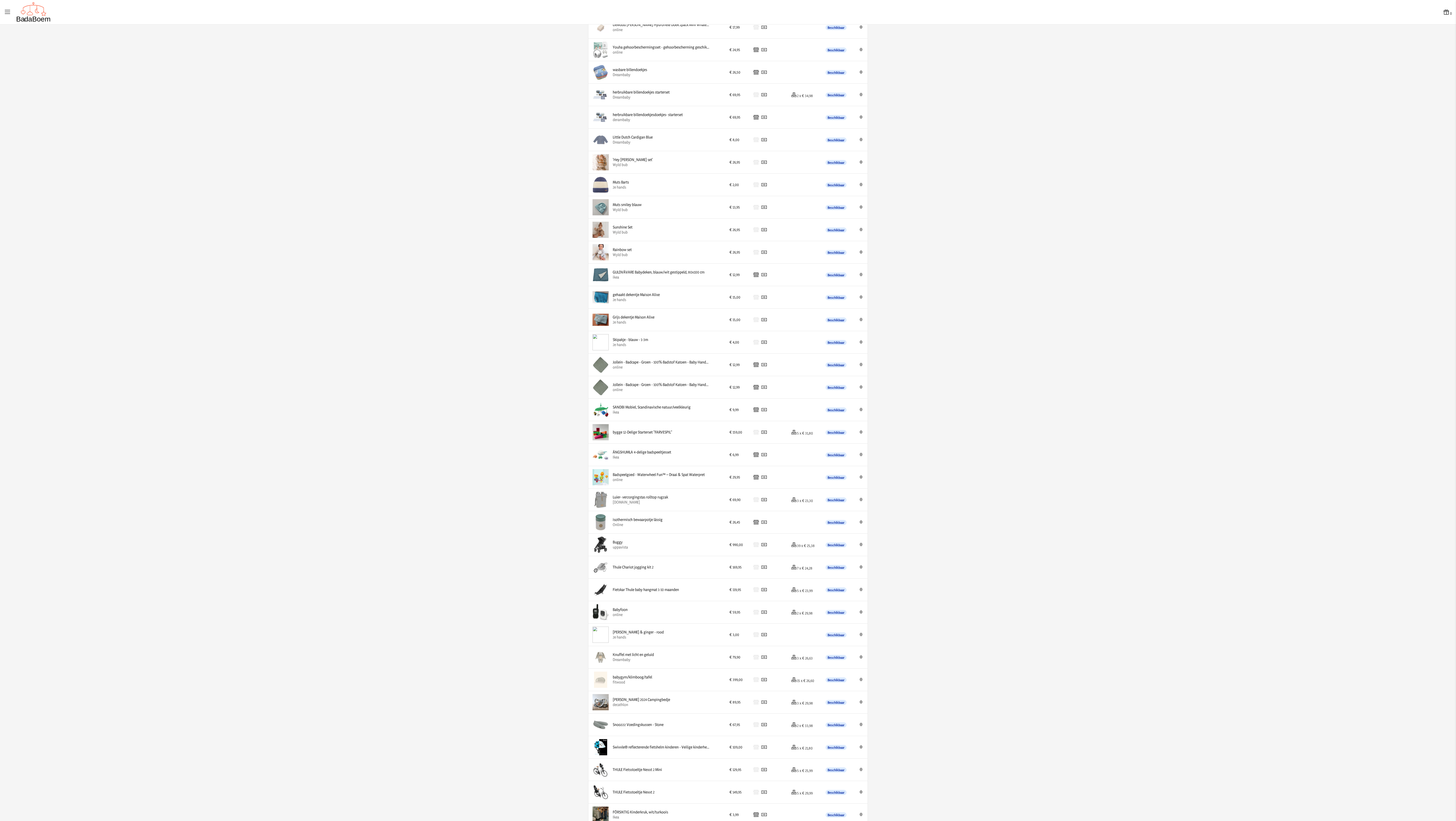
scroll to position [563, 0]
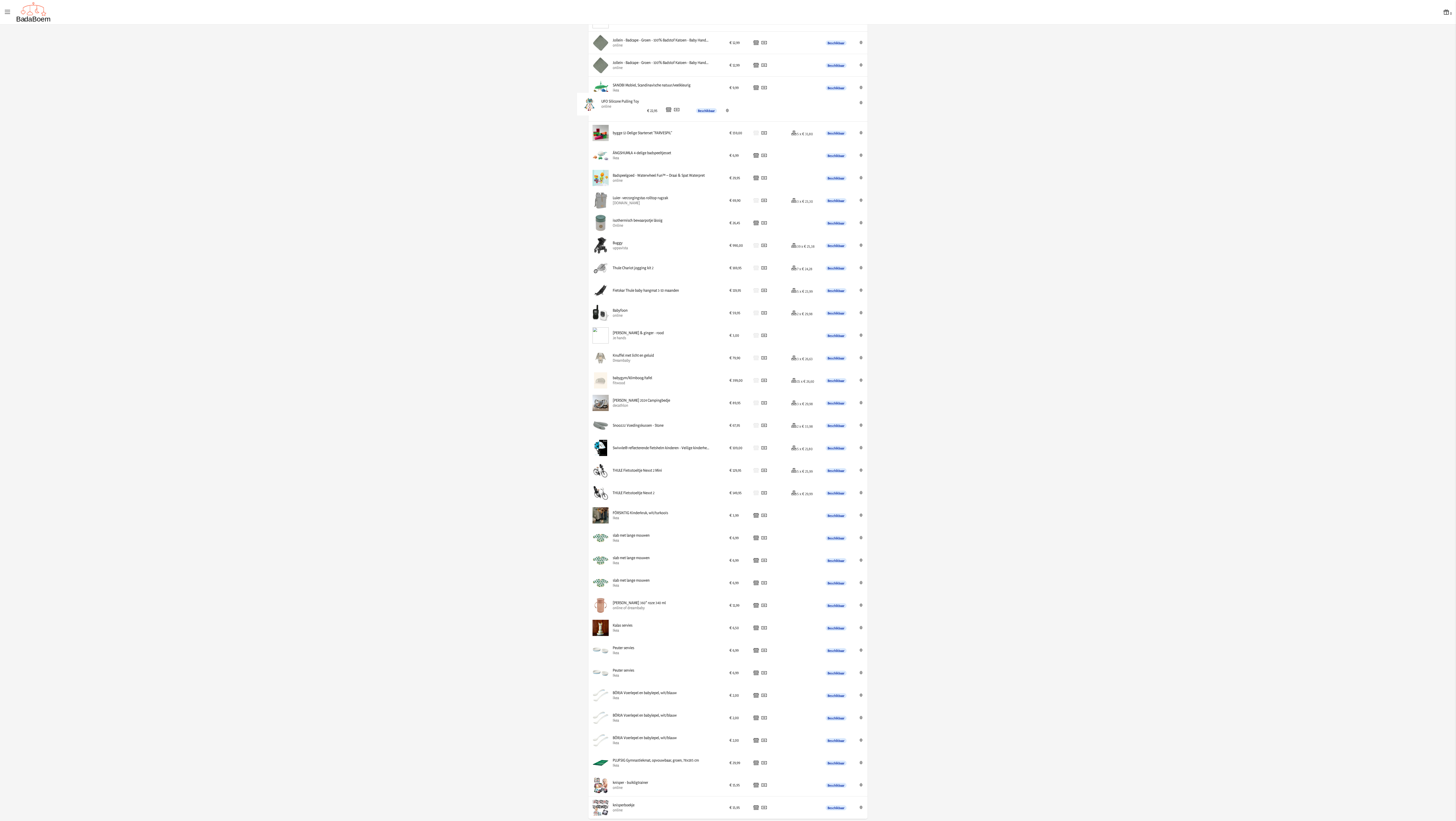
drag, startPoint x: 666, startPoint y: 758, endPoint x: 662, endPoint y: 101, distance: 657.0
drag, startPoint x: 659, startPoint y: 785, endPoint x: 656, endPoint y: 131, distance: 654.0
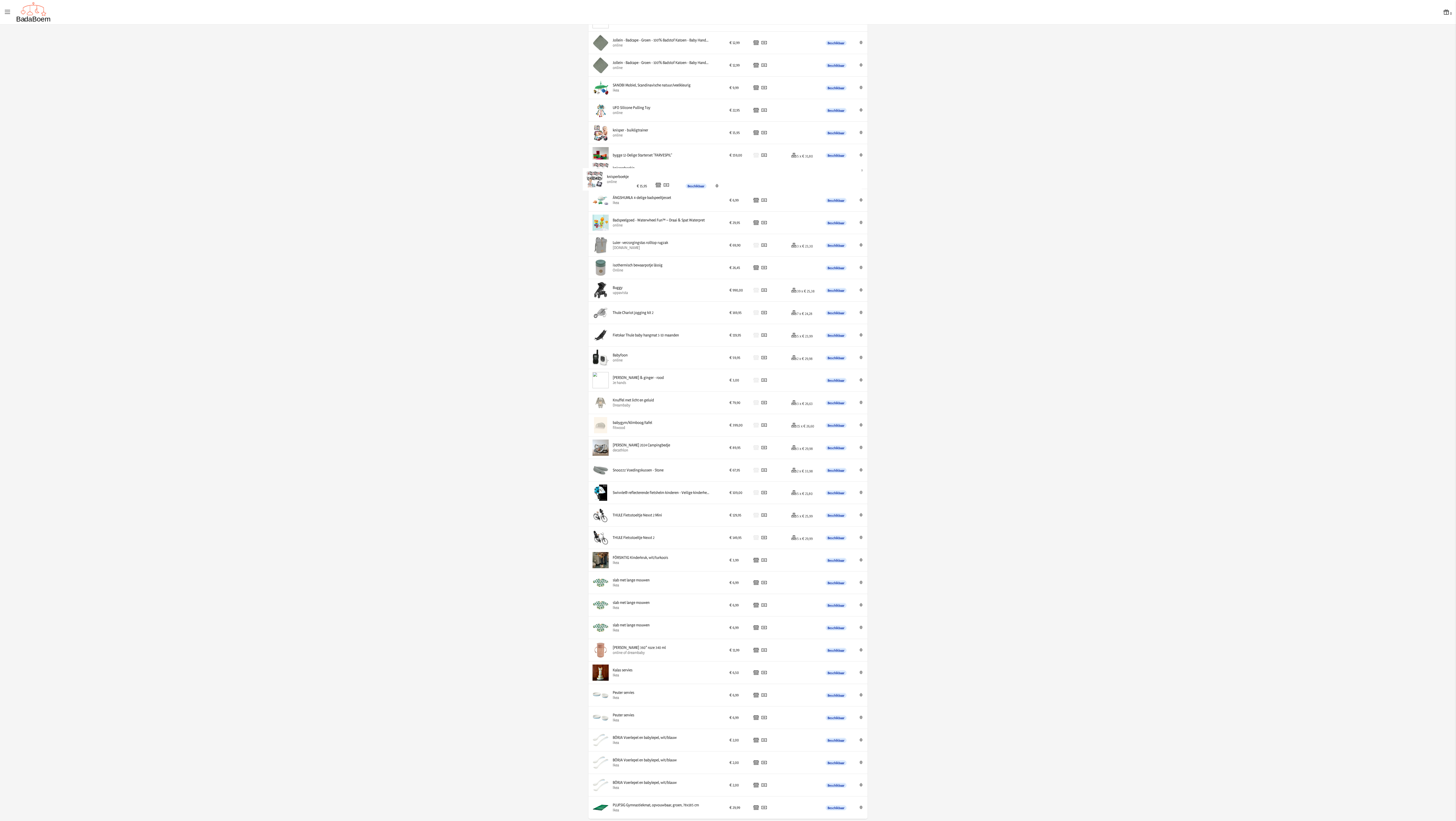
drag, startPoint x: 638, startPoint y: 805, endPoint x: 639, endPoint y: 177, distance: 628.0
click at [485, 225] on app-list-product-overview-container "Volgorde opslaan Product Prijs Betaalmethodes Schijven Beschikbaar Edit Set van…" at bounding box center [728, 154] width 1456 height 1333
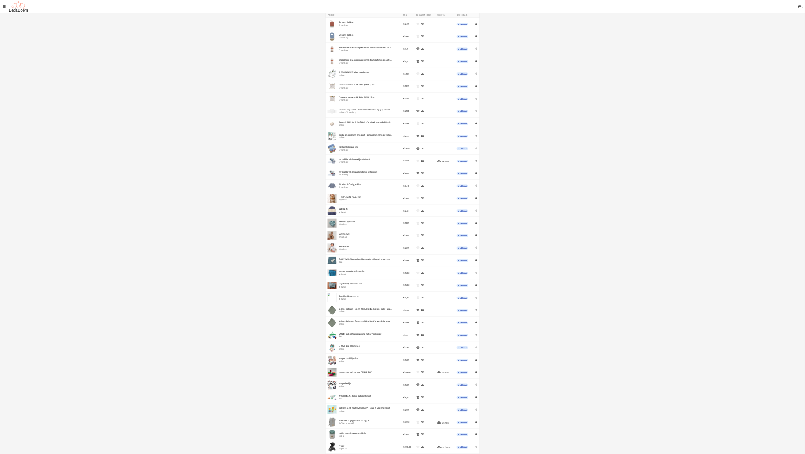
scroll to position [0, 0]
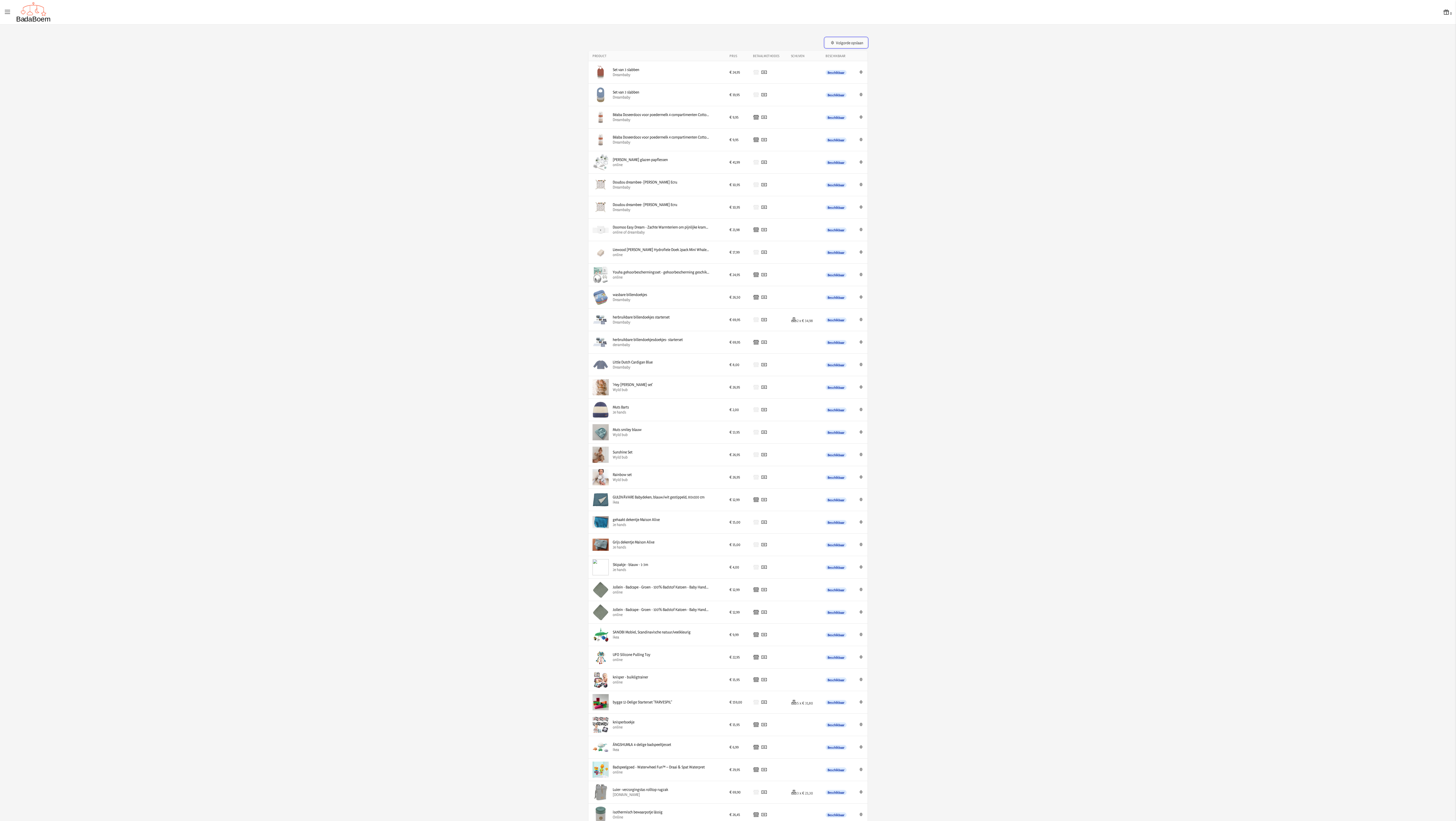
click at [485, 42] on button "Volgorde opslaan" at bounding box center [846, 43] width 43 height 10
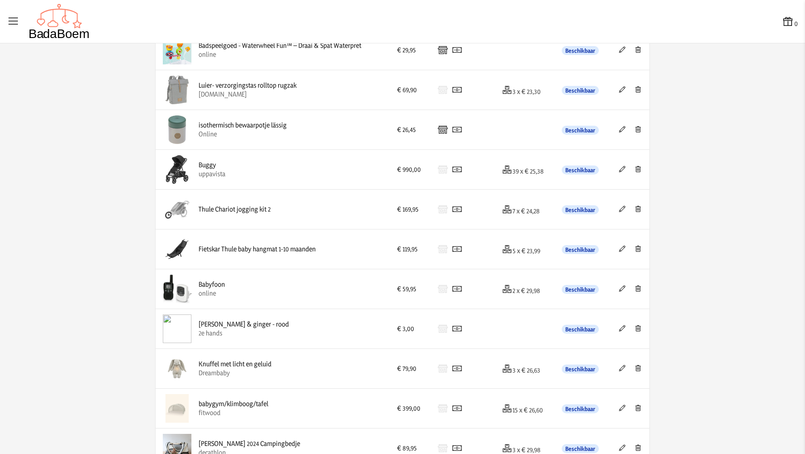
scroll to position [1402, 0]
